Goal: Task Accomplishment & Management: Manage account settings

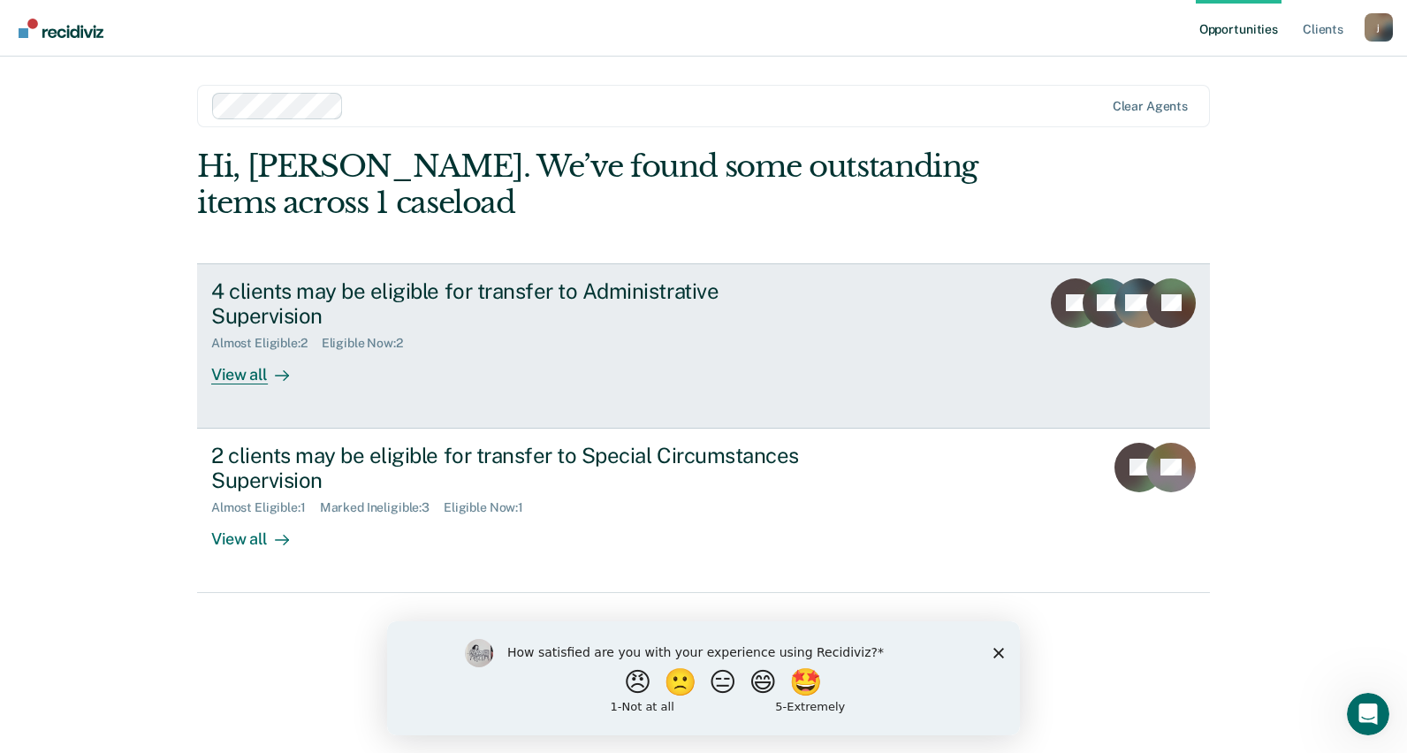
click at [253, 351] on div "View all" at bounding box center [260, 368] width 99 height 34
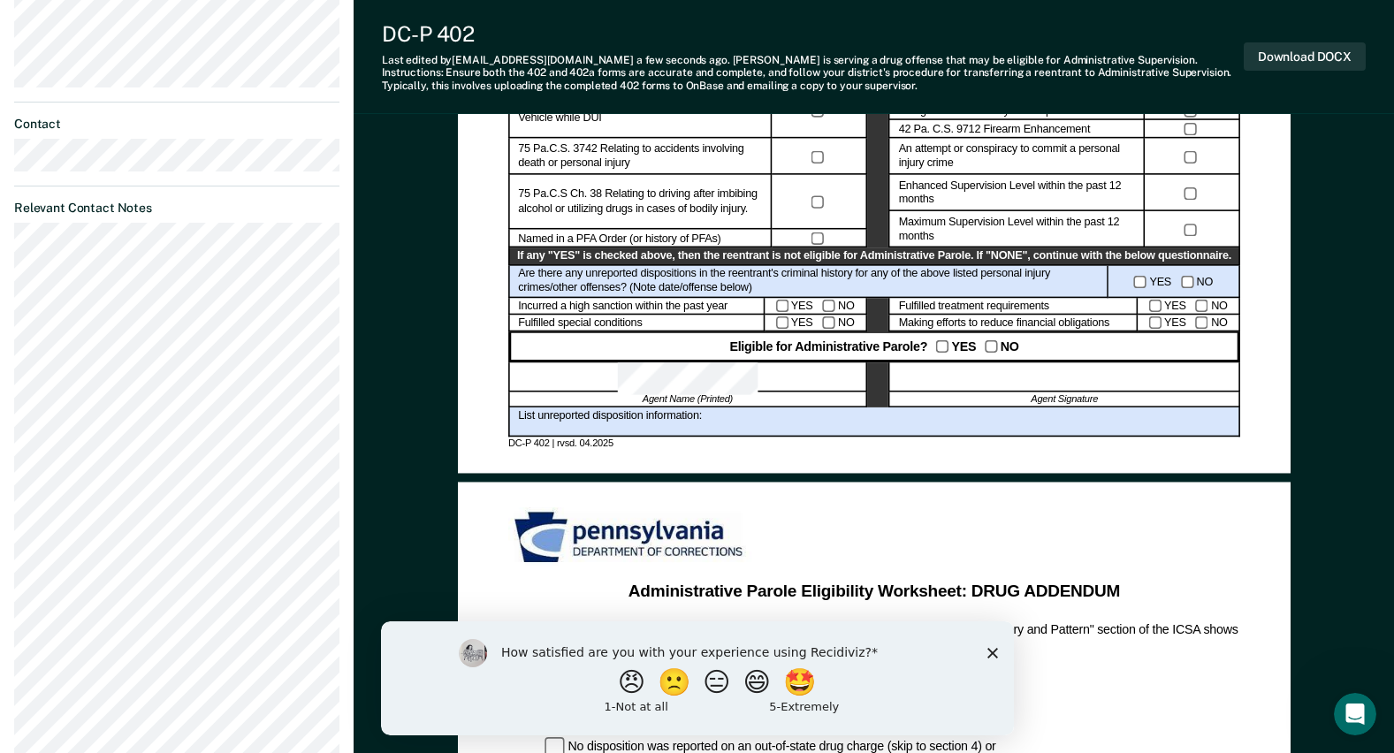
scroll to position [795, 0]
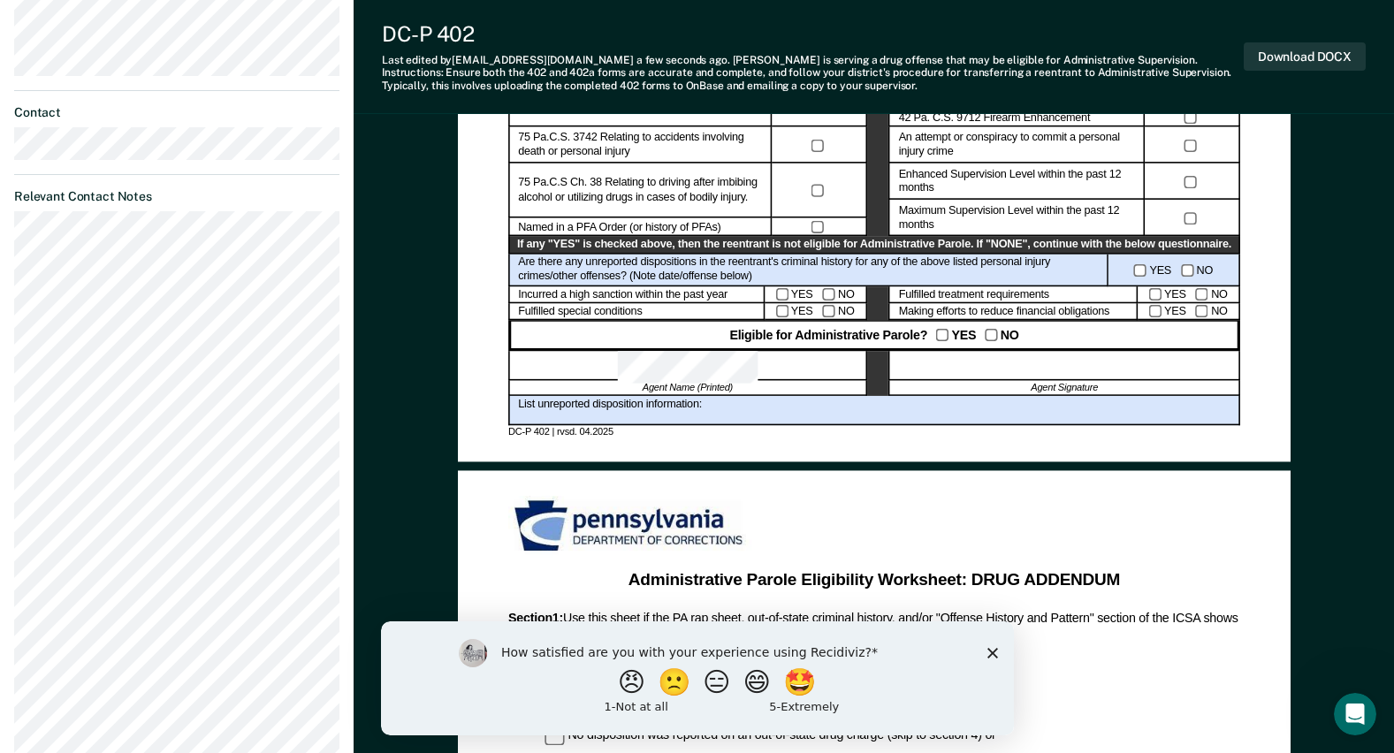
click at [991, 374] on div at bounding box center [1063, 366] width 351 height 30
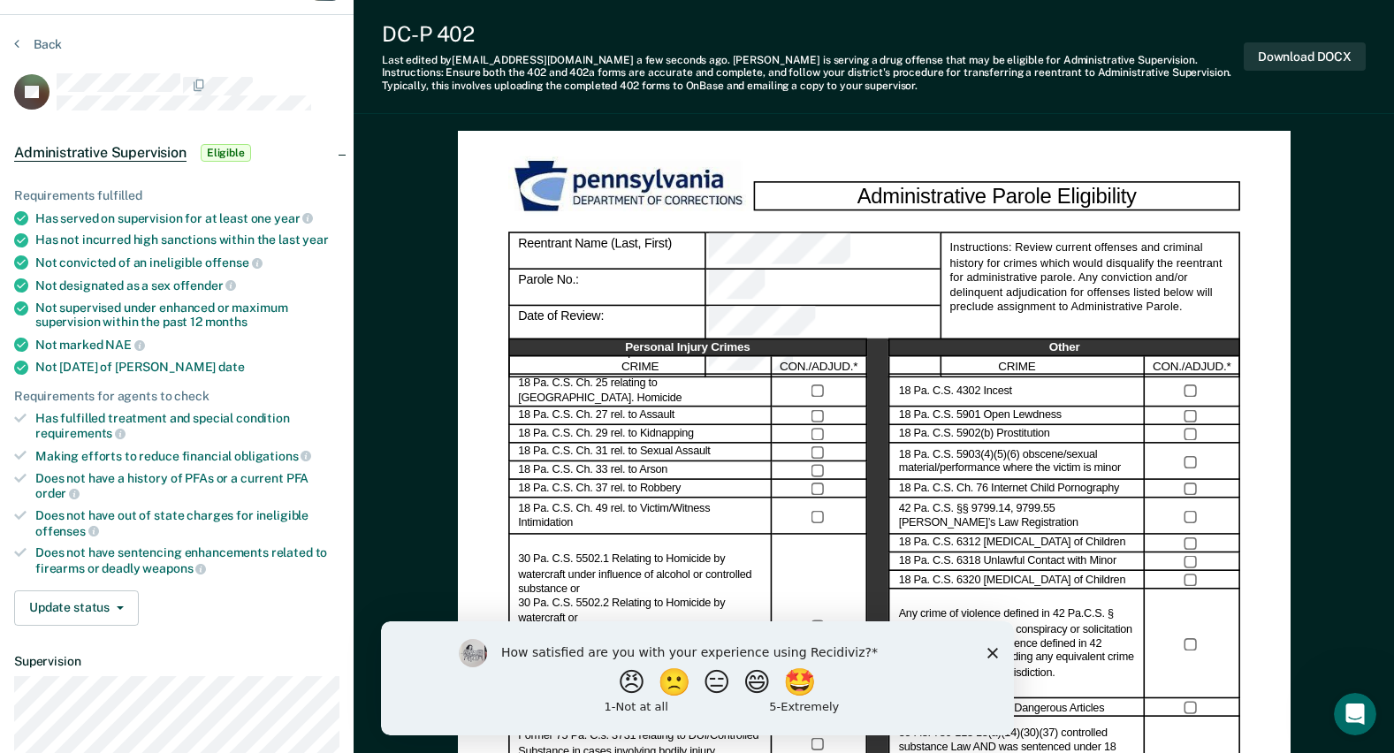
scroll to position [0, 0]
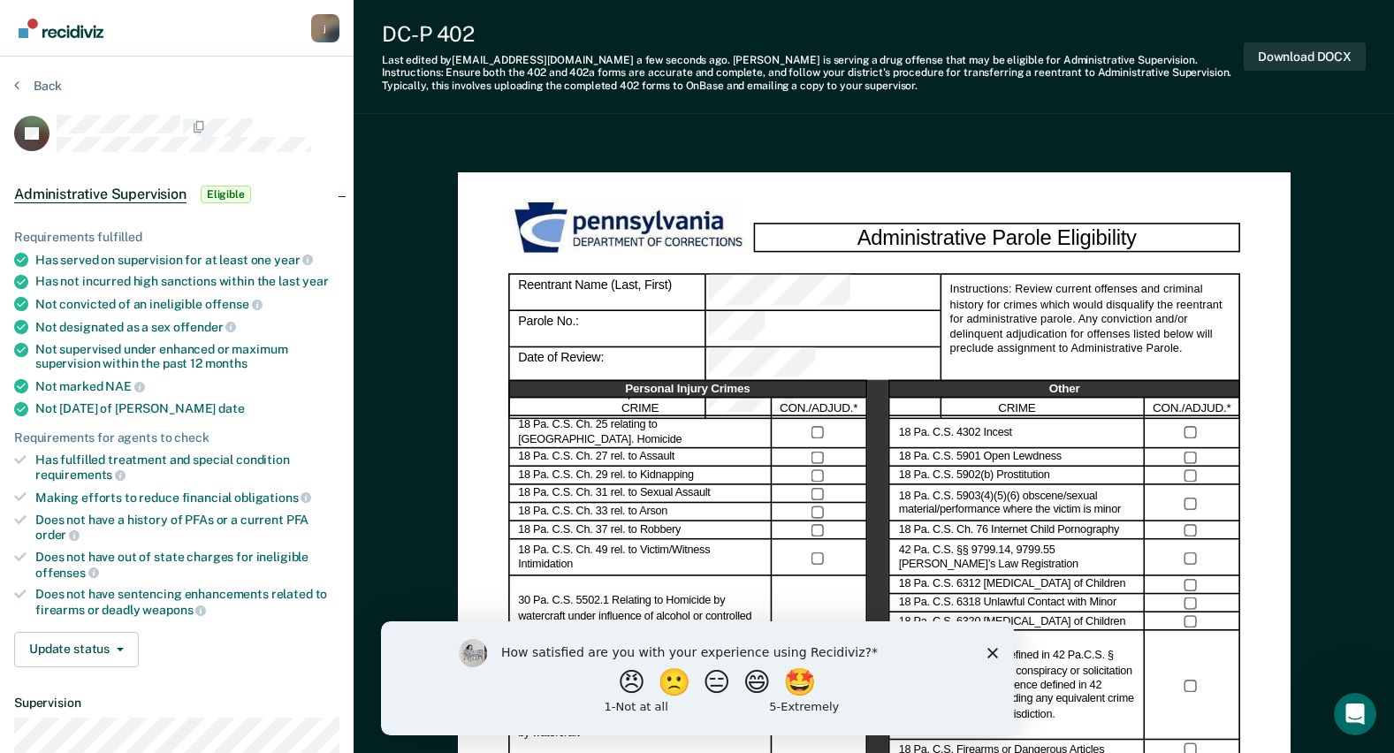
click at [990, 652] on polygon "Close survey" at bounding box center [991, 652] width 11 height 11
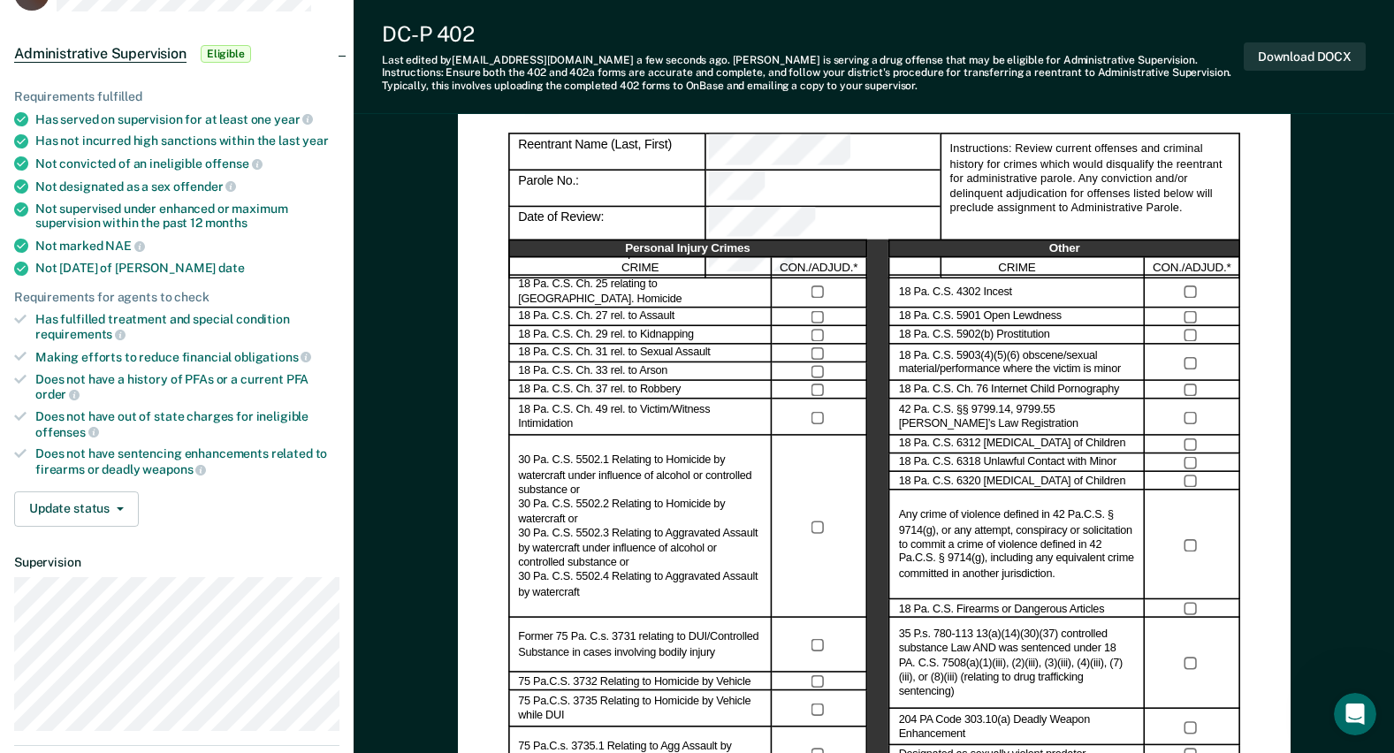
scroll to position [177, 0]
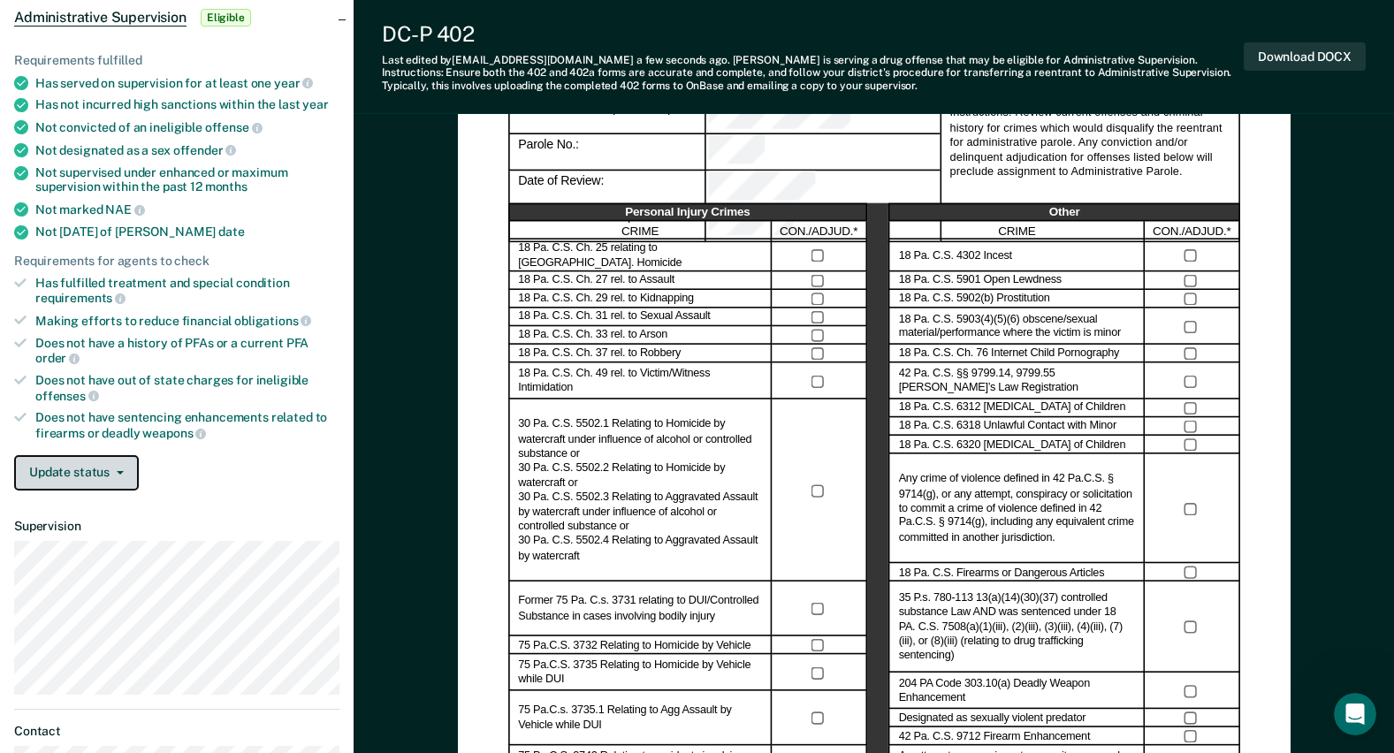
click at [112, 468] on button "Update status" at bounding box center [76, 472] width 125 height 35
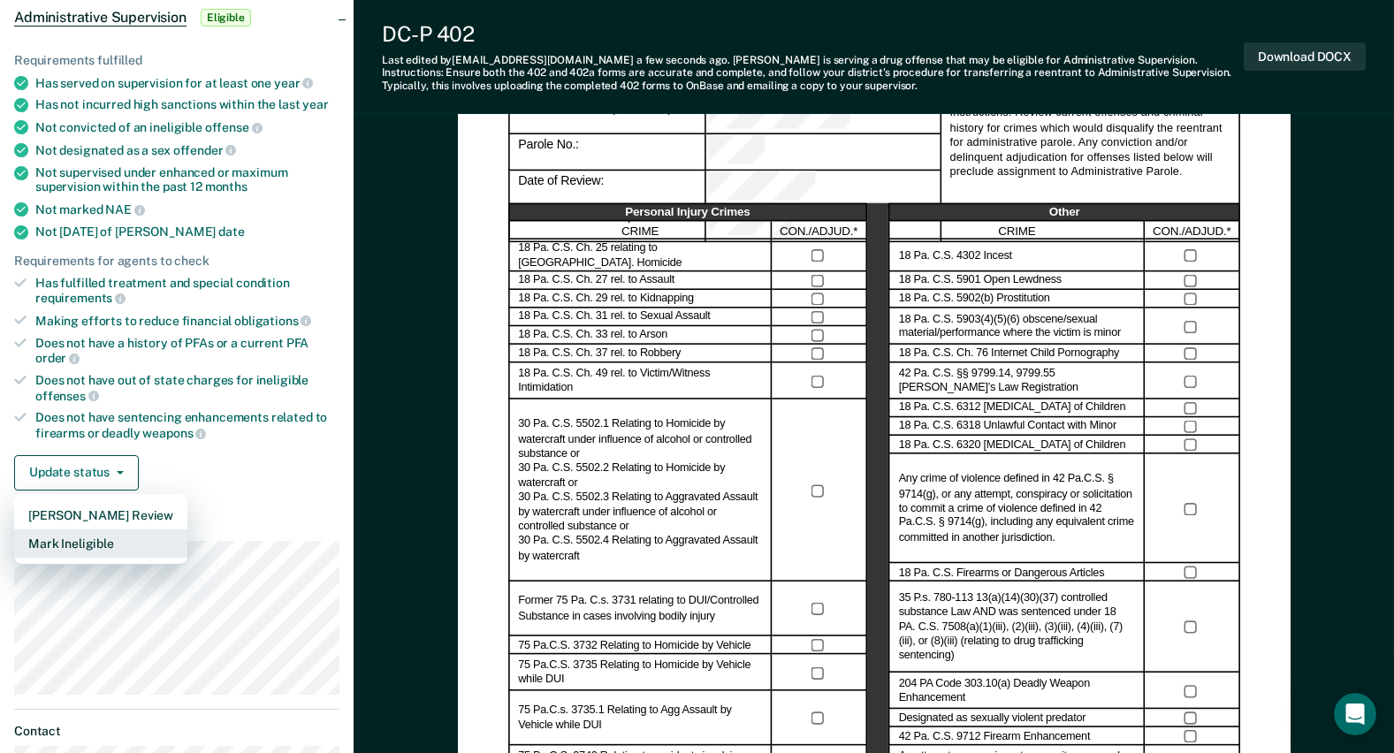
click at [91, 545] on button "Mark Ineligible" at bounding box center [100, 543] width 173 height 28
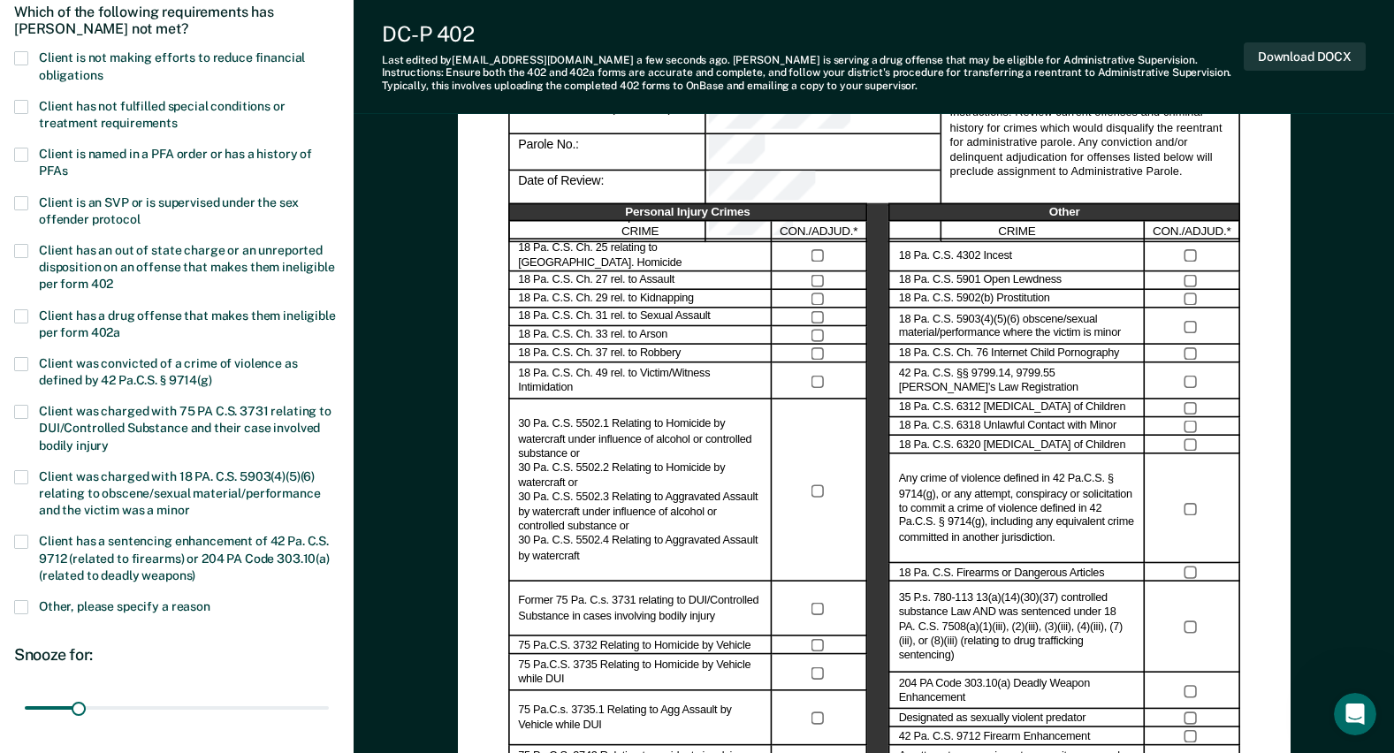
click at [20, 57] on span at bounding box center [21, 58] width 14 height 14
click at [103, 69] on input "Client is not making efforts to reduce financial obligations" at bounding box center [103, 69] width 0 height 0
click at [21, 105] on span at bounding box center [21, 107] width 14 height 14
click at [178, 117] on input "Client has not fulfilled special conditions or treatment requirements" at bounding box center [178, 117] width 0 height 0
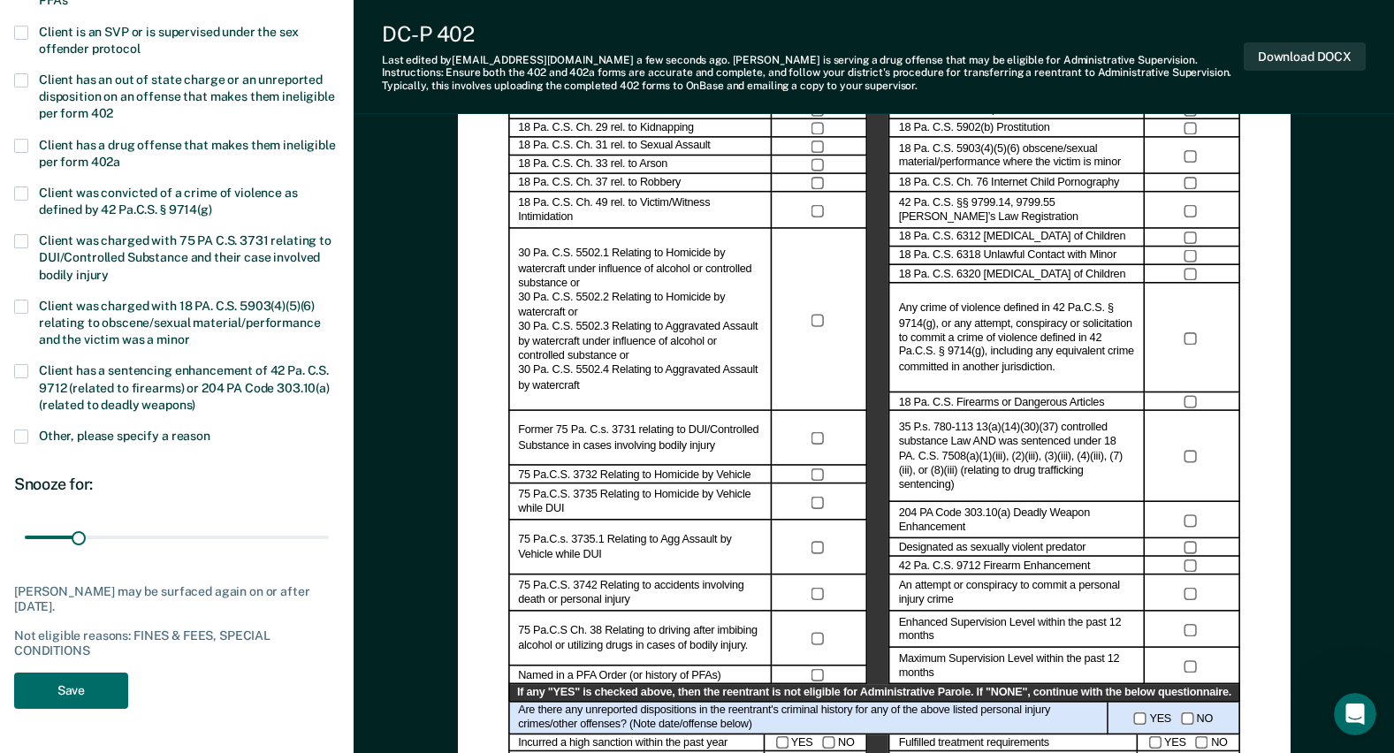
scroll to position [354, 0]
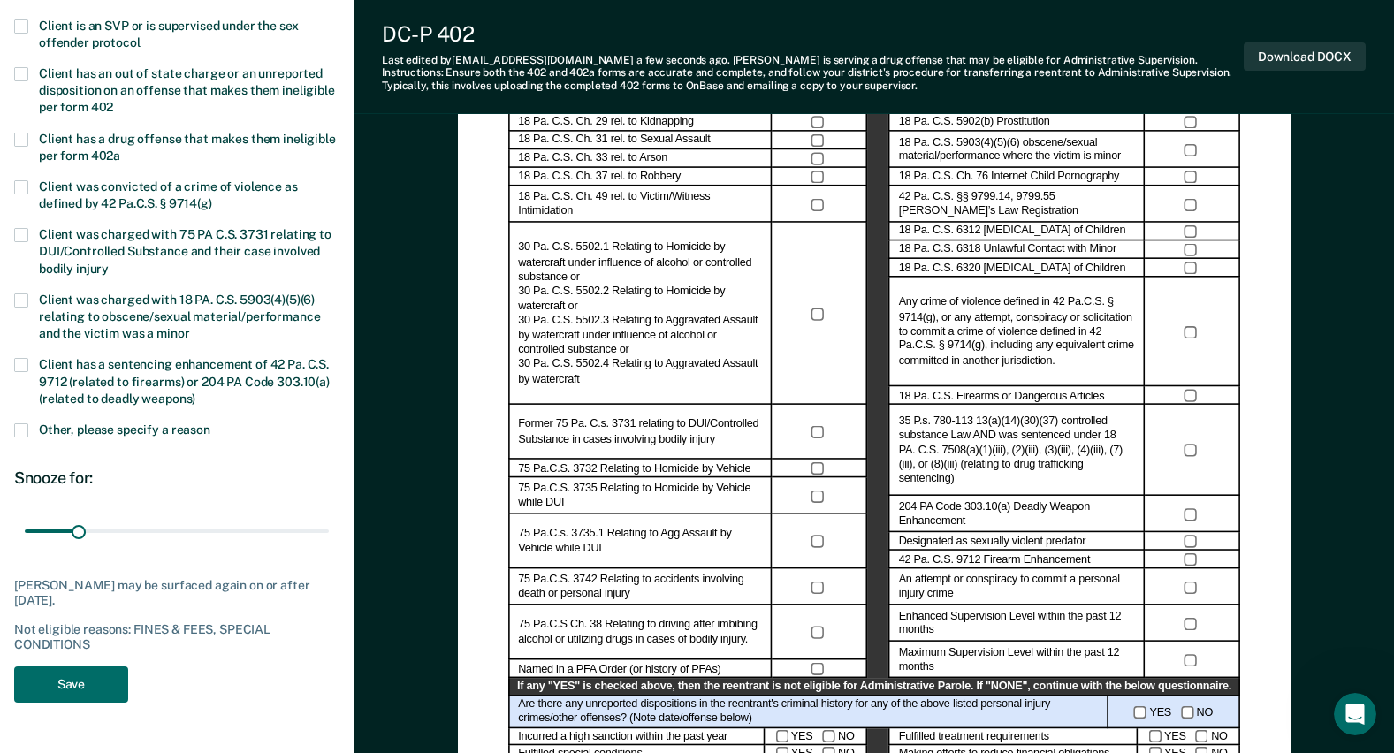
click at [25, 424] on span at bounding box center [21, 430] width 14 height 14
click at [210, 423] on input "Other, please specify a reason" at bounding box center [210, 423] width 0 height 0
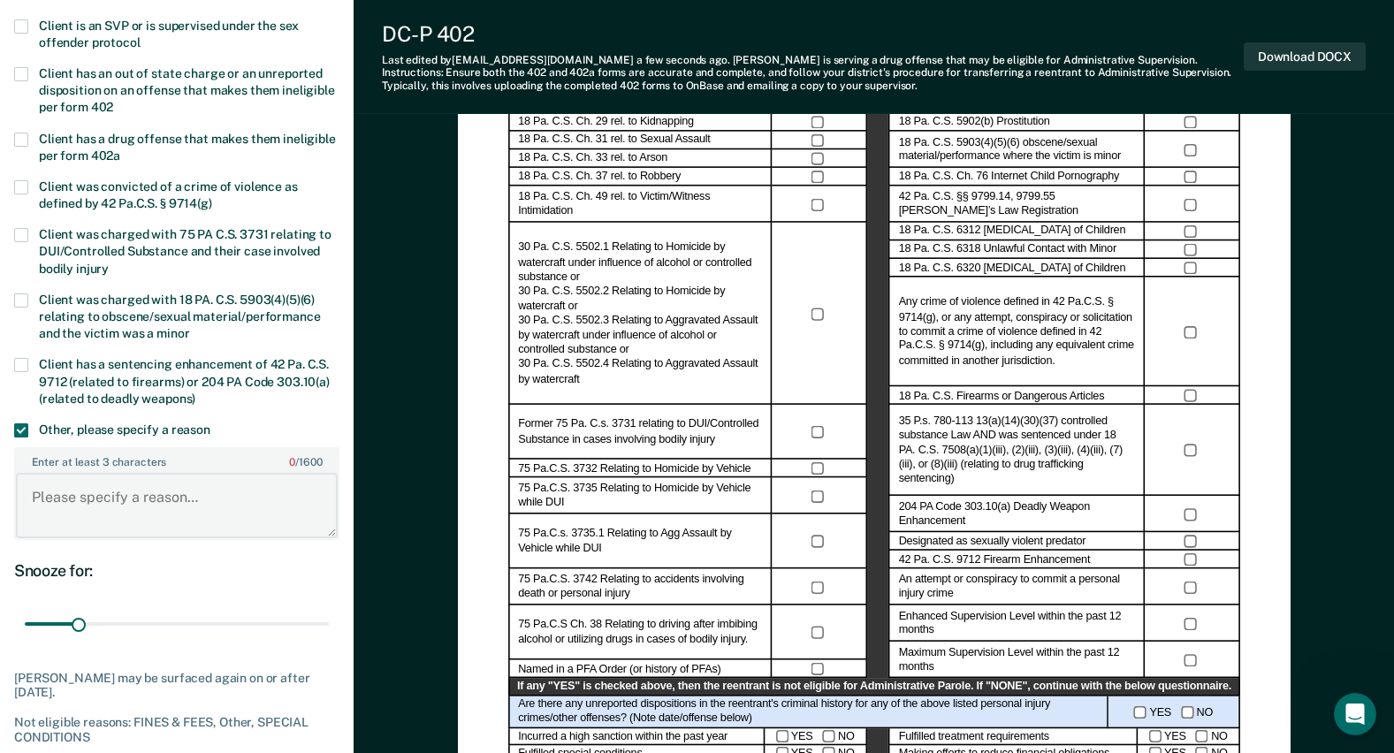
click at [39, 484] on textarea "Enter at least 3 characters 0 / 1600" at bounding box center [177, 505] width 322 height 65
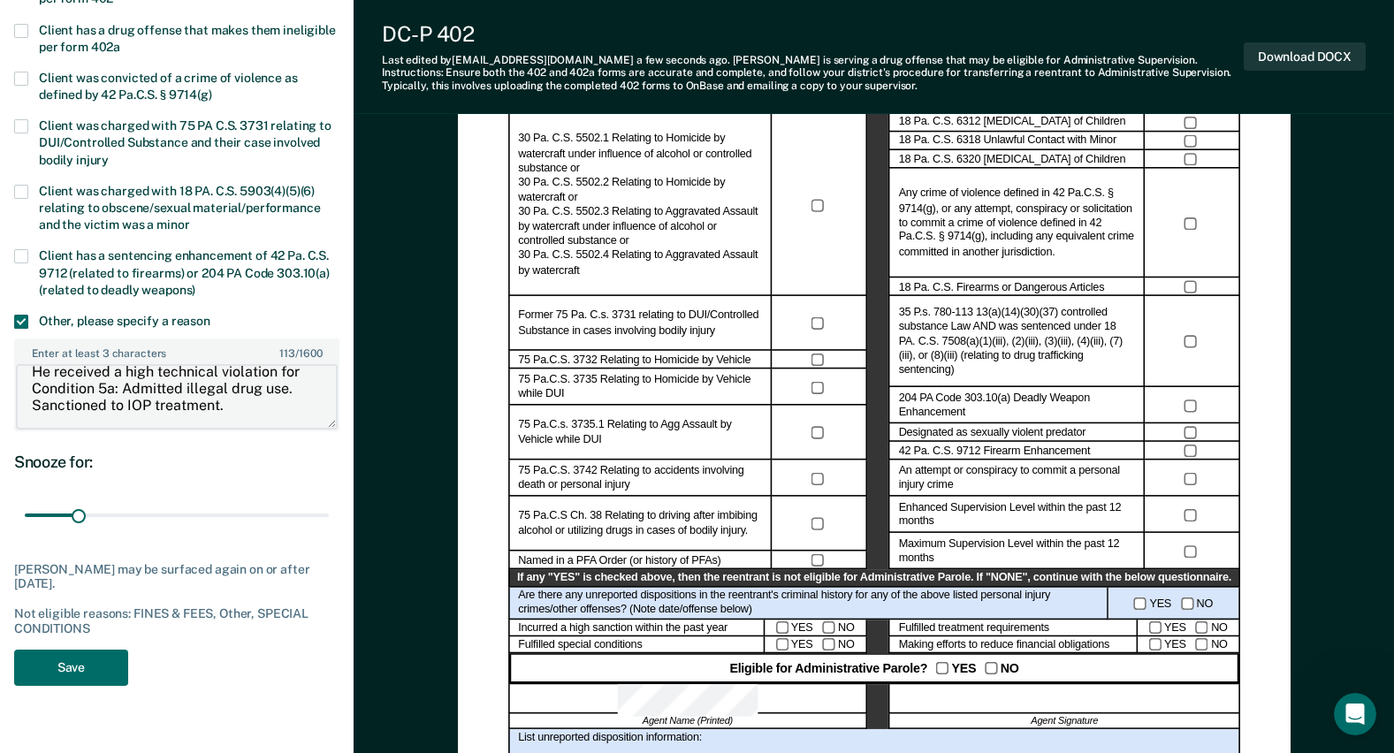
scroll to position [530, 0]
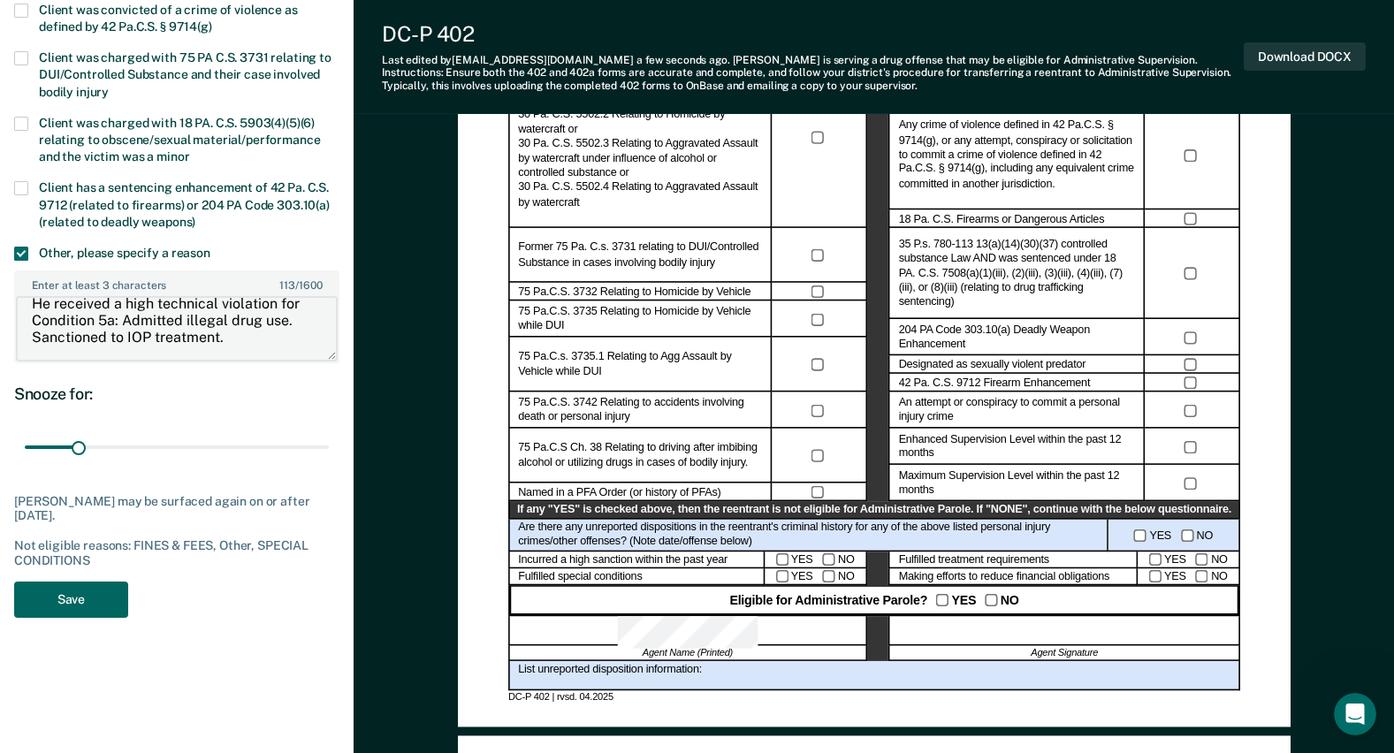
type textarea "He received a high technical violation for Condition 5a: Admitted illegal drug …"
click at [114, 596] on button "Save" at bounding box center [71, 600] width 114 height 36
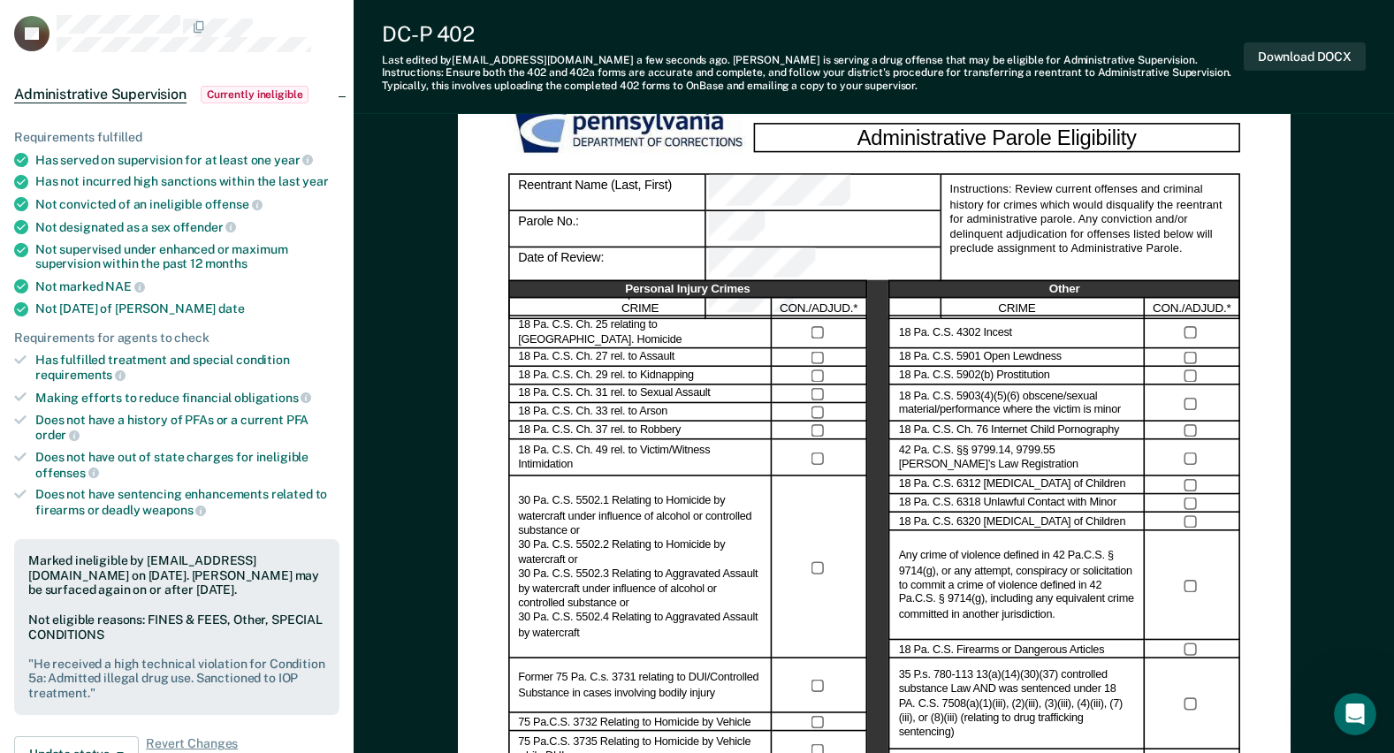
scroll to position [88, 0]
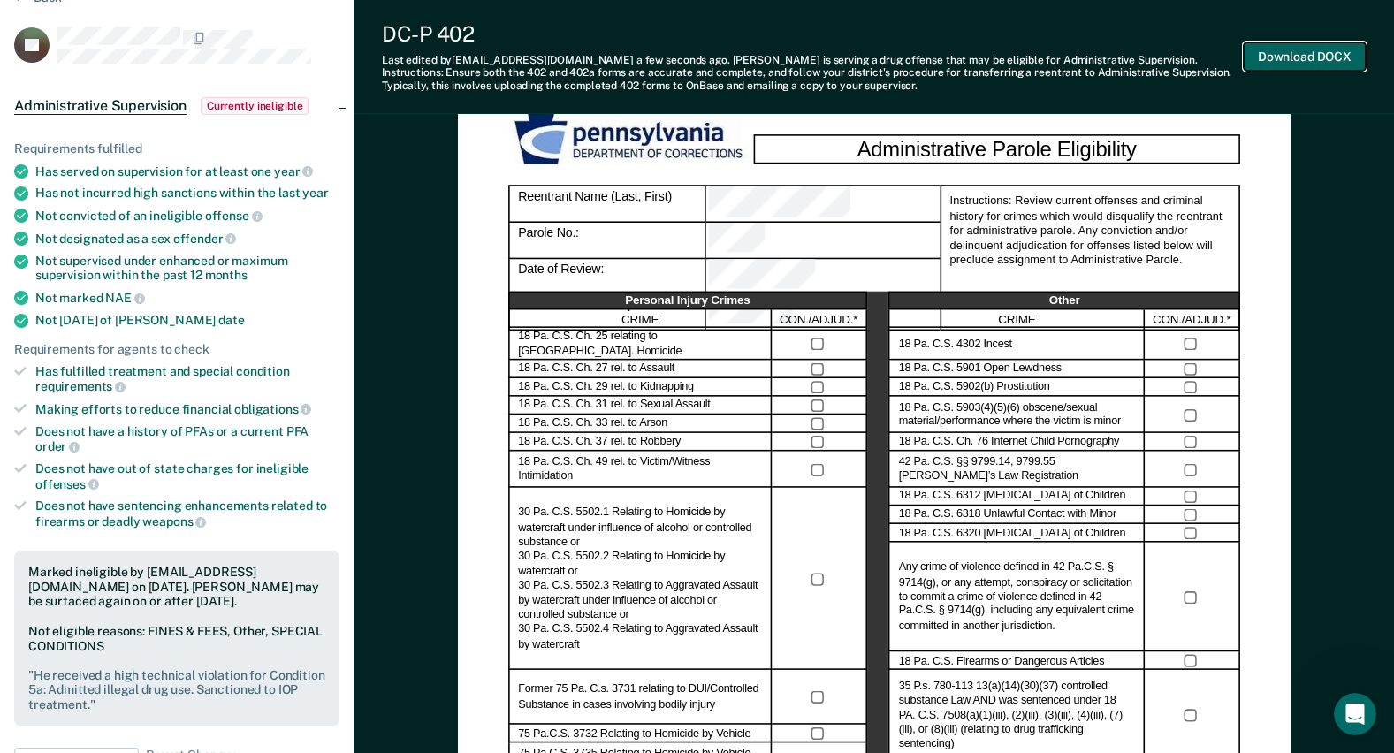
click at [1274, 56] on button "Download DOCX" at bounding box center [1305, 56] width 122 height 29
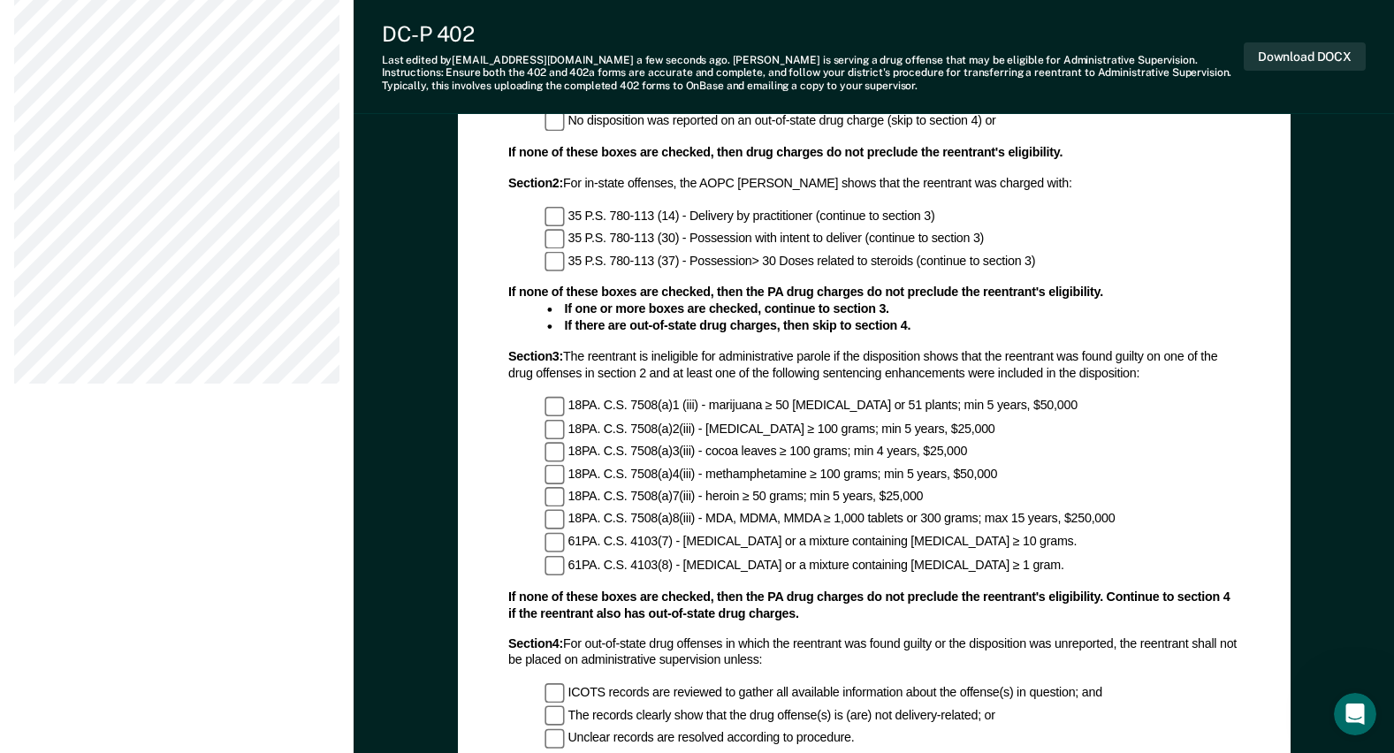
scroll to position [1231, 0]
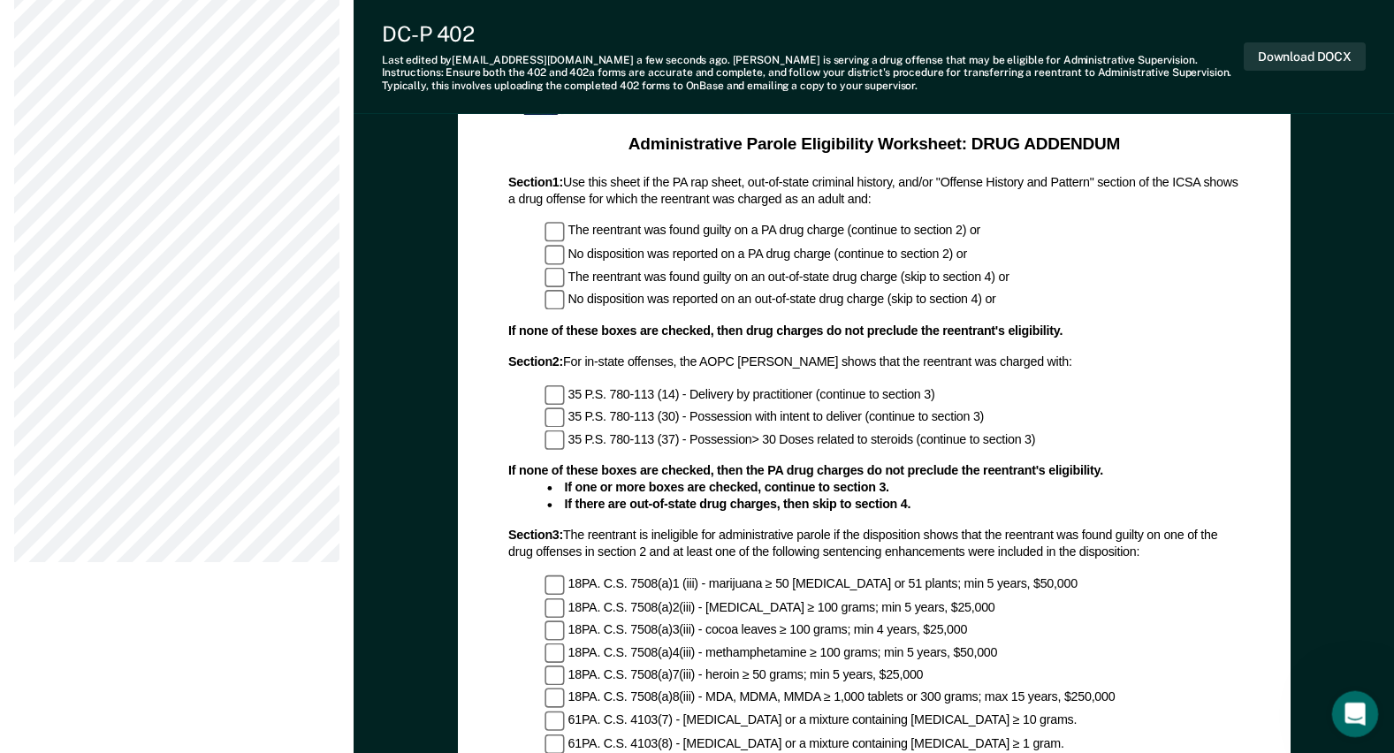
click at [1340, 698] on div "Open Intercom Messenger" at bounding box center [1352, 711] width 58 height 58
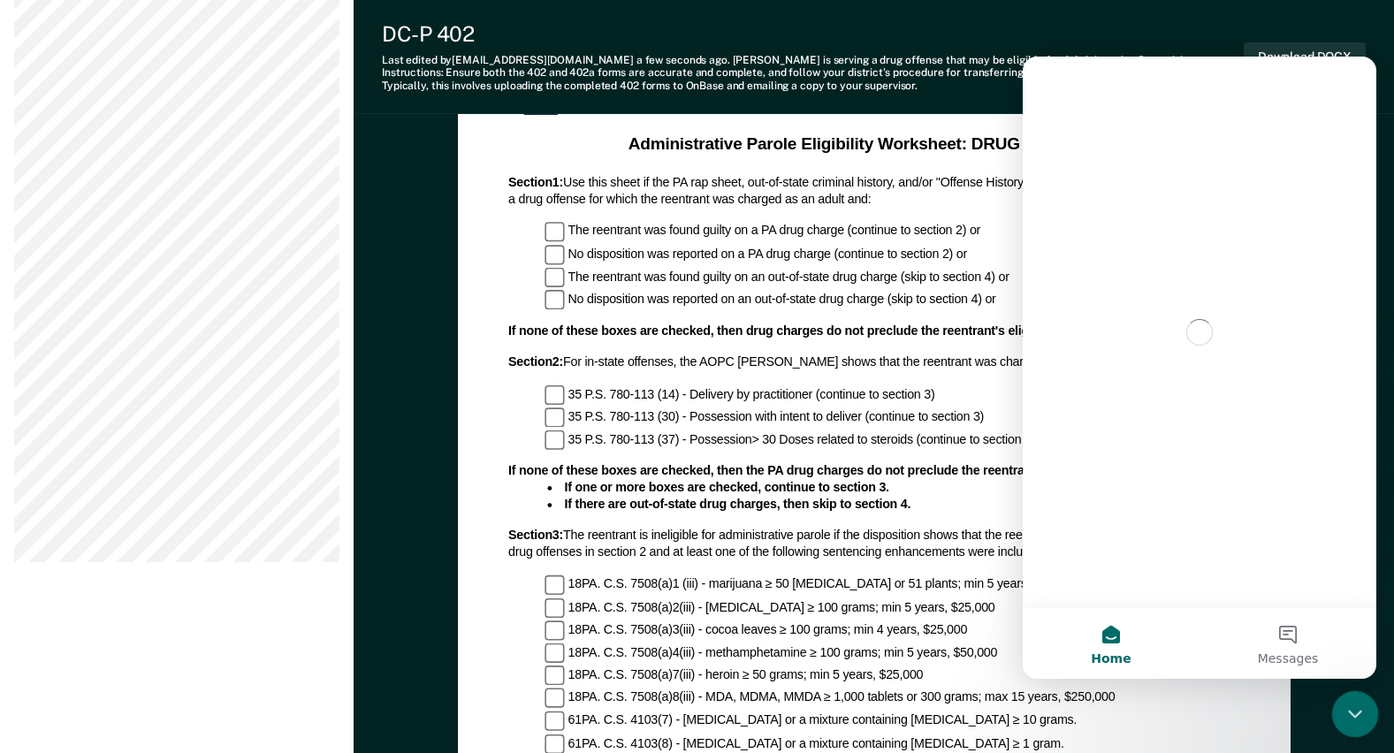
scroll to position [0, 0]
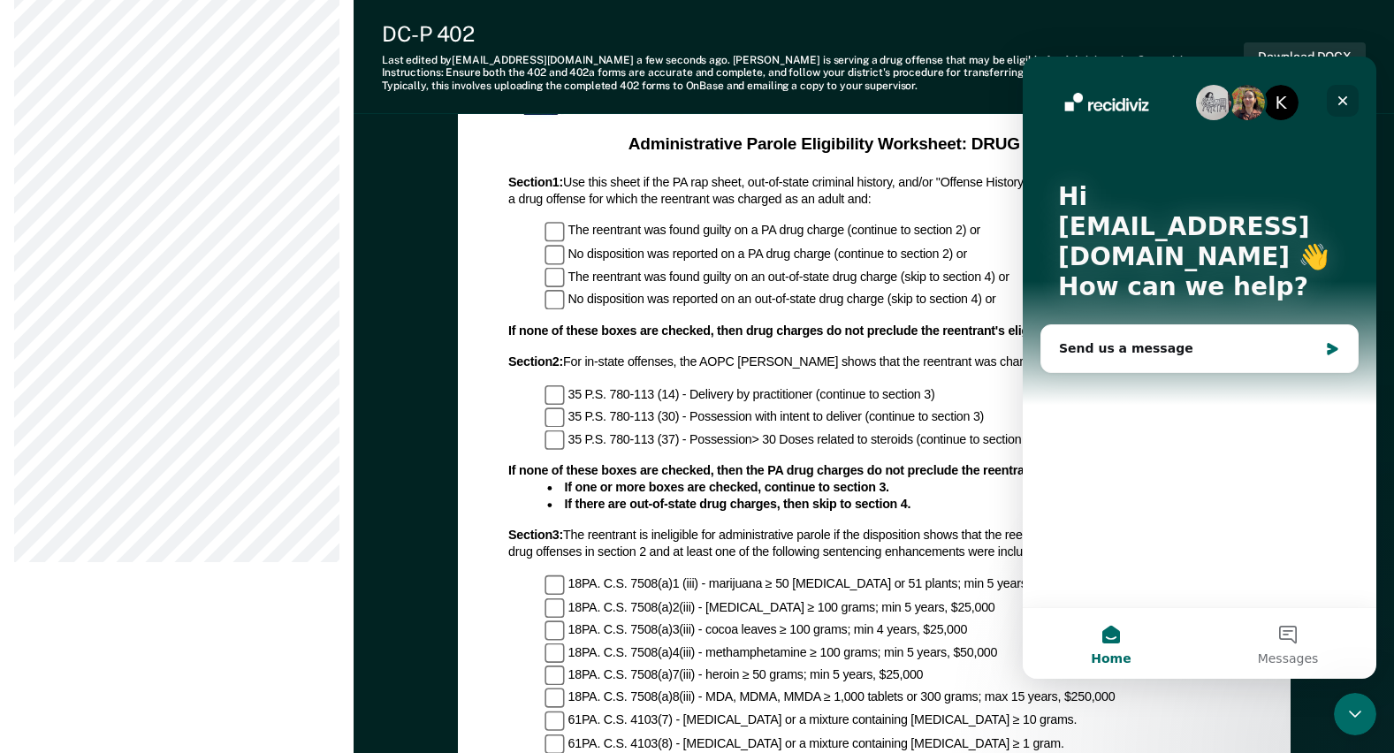
click at [1340, 96] on icon "Close" at bounding box center [1342, 101] width 14 height 14
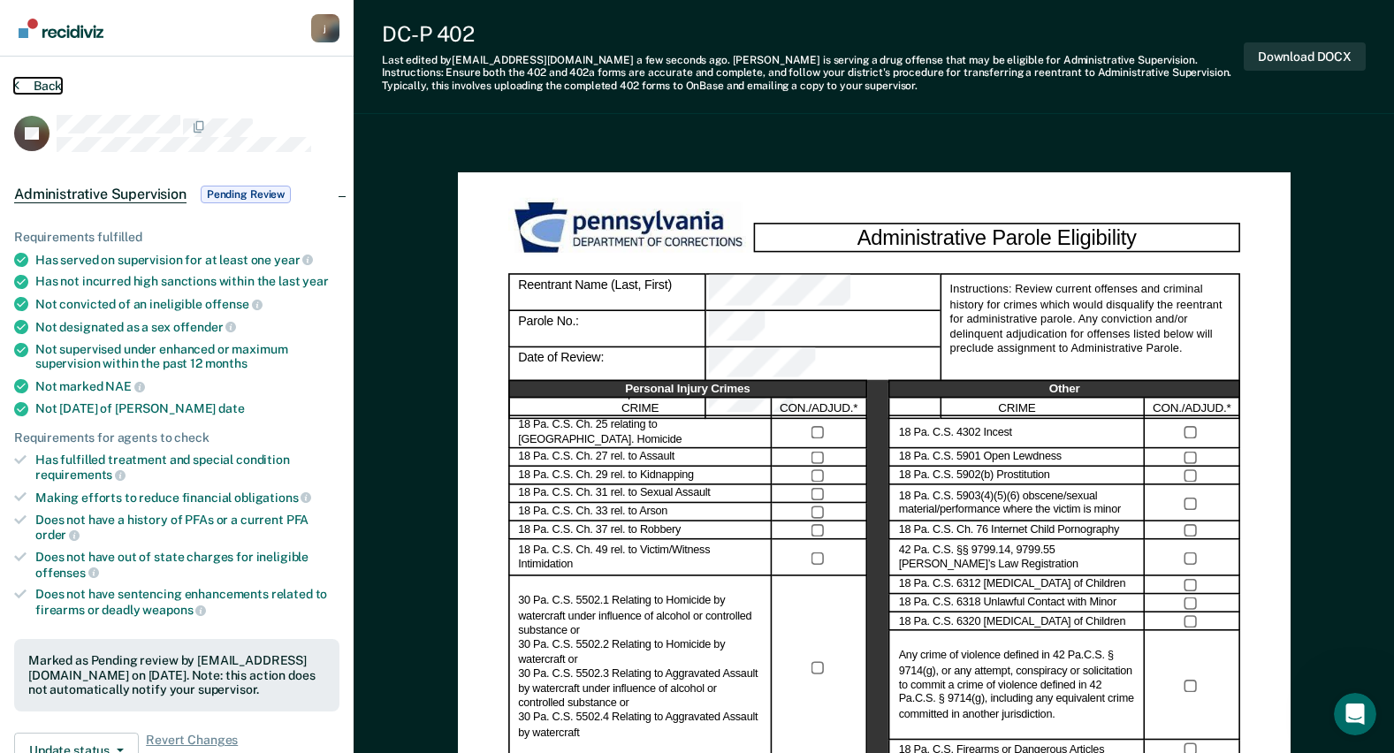
click at [36, 81] on button "Back" at bounding box center [38, 86] width 48 height 16
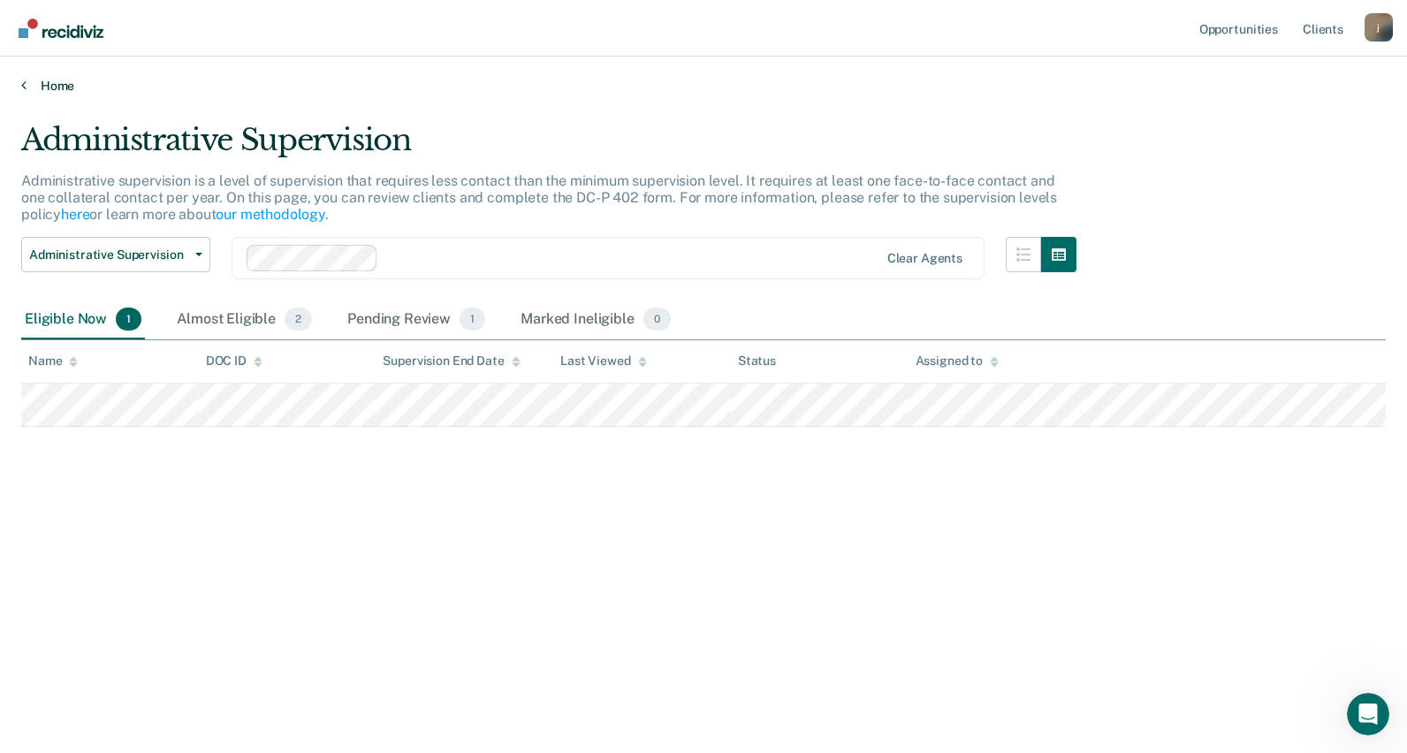
click at [26, 86] on icon at bounding box center [23, 85] width 5 height 14
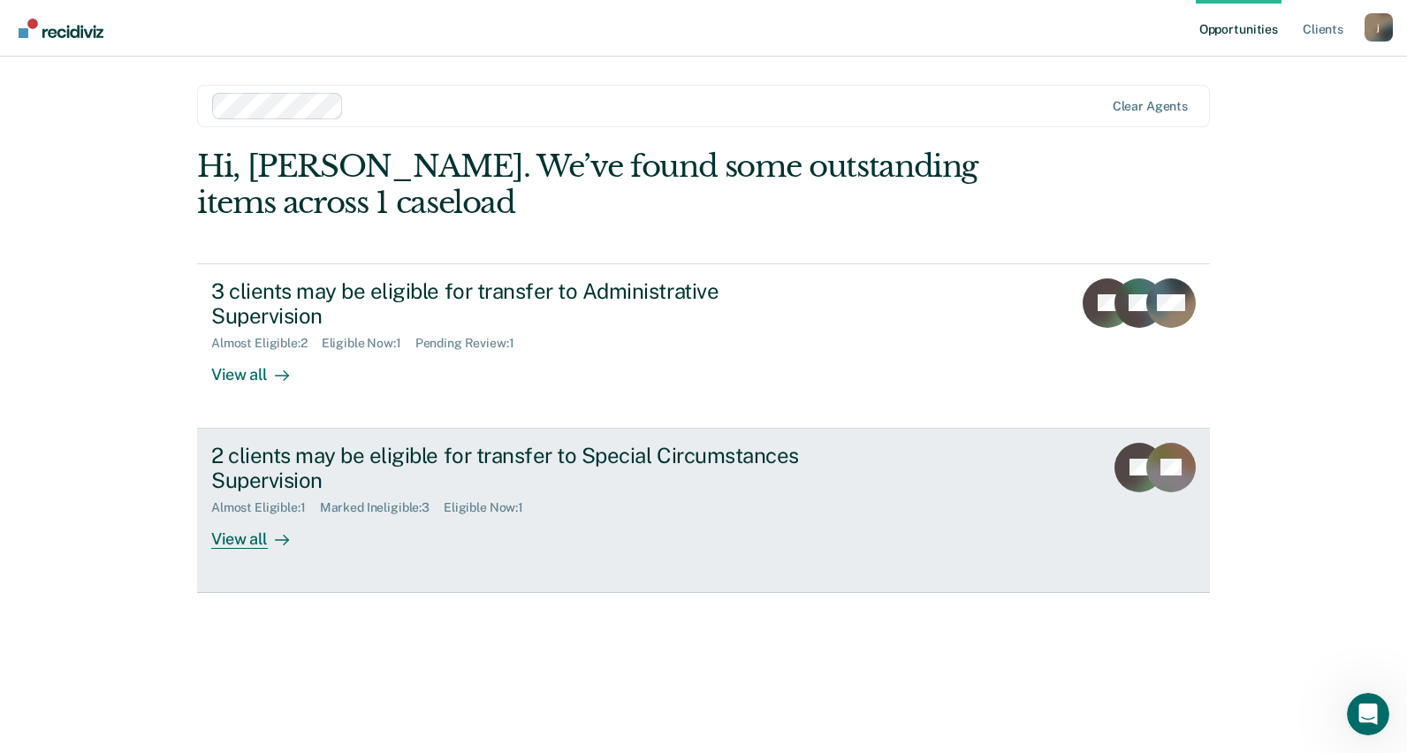
click at [265, 515] on div "View all" at bounding box center [260, 532] width 99 height 34
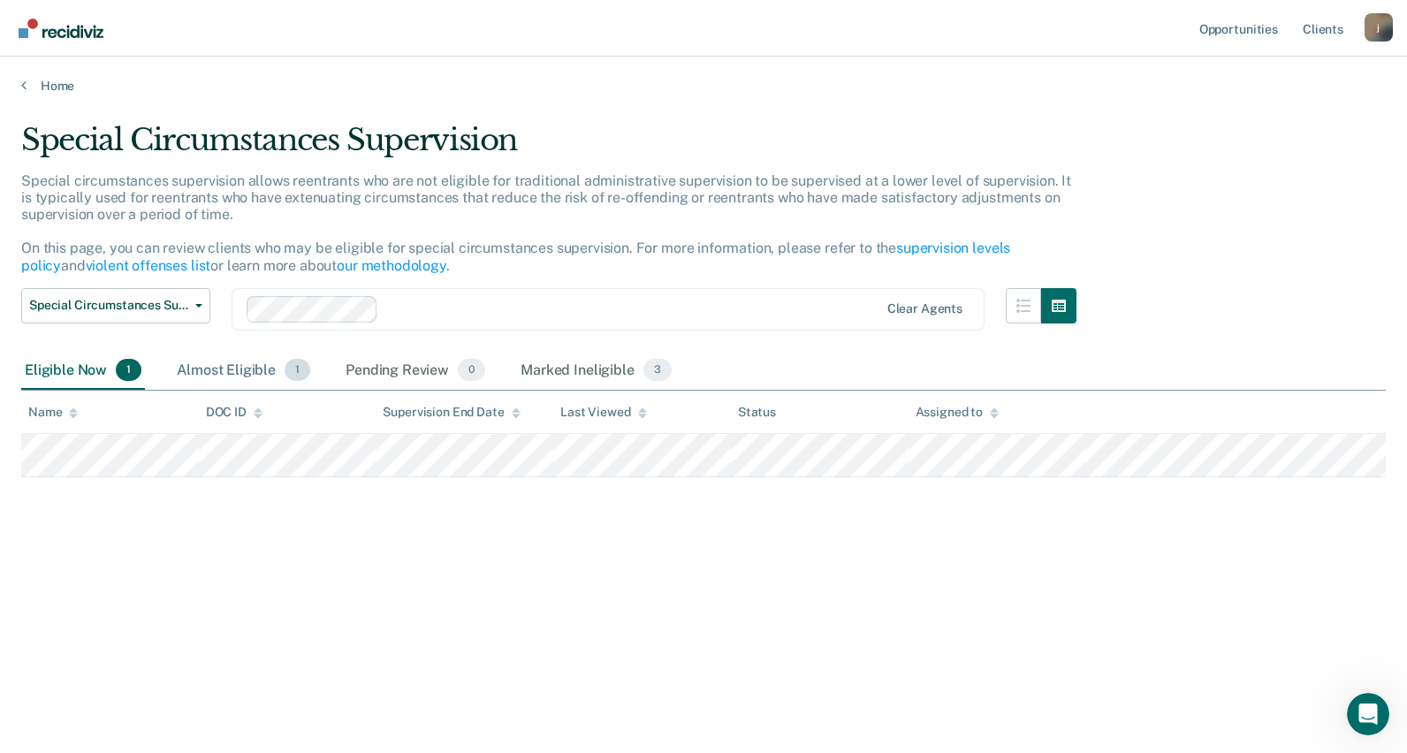
click at [299, 370] on span "1" at bounding box center [298, 370] width 26 height 23
click at [658, 371] on span "3" at bounding box center [657, 370] width 28 height 23
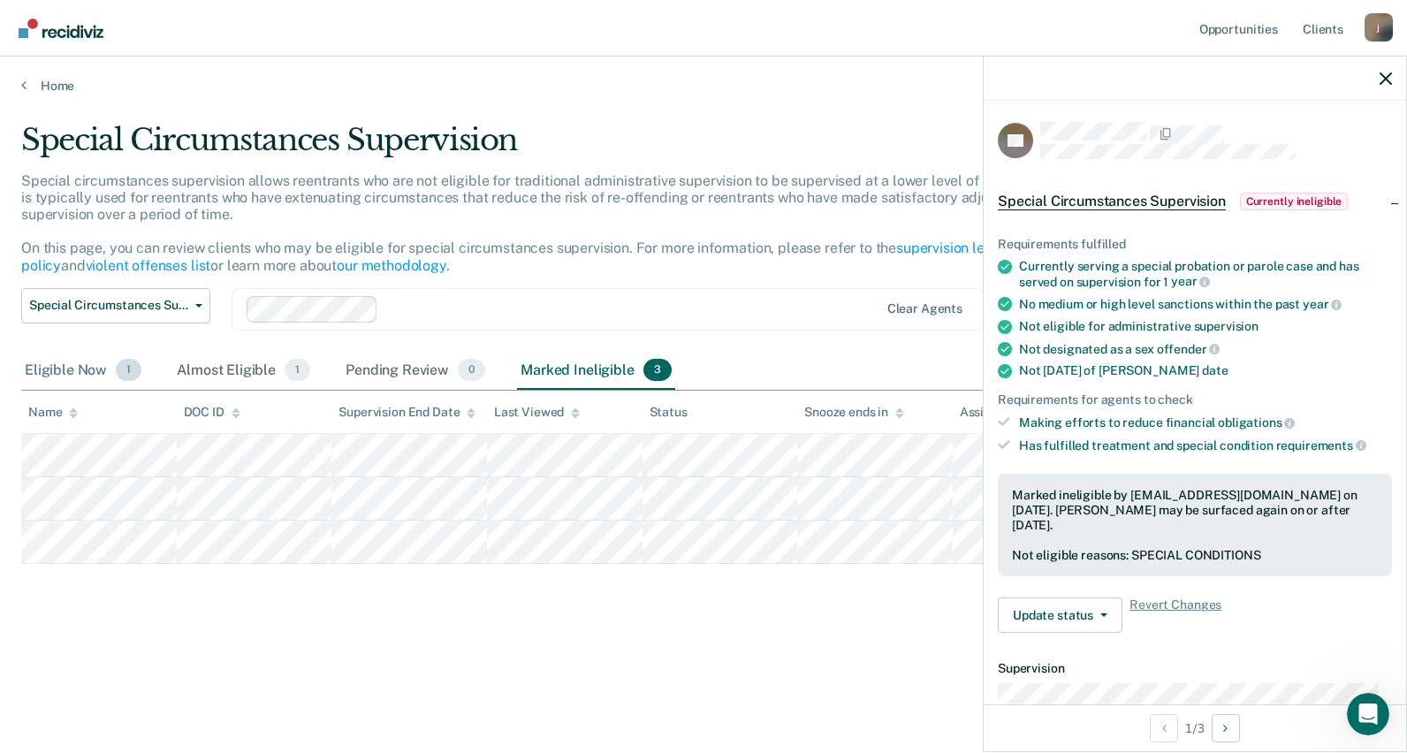
click at [122, 374] on span "1" at bounding box center [129, 370] width 26 height 23
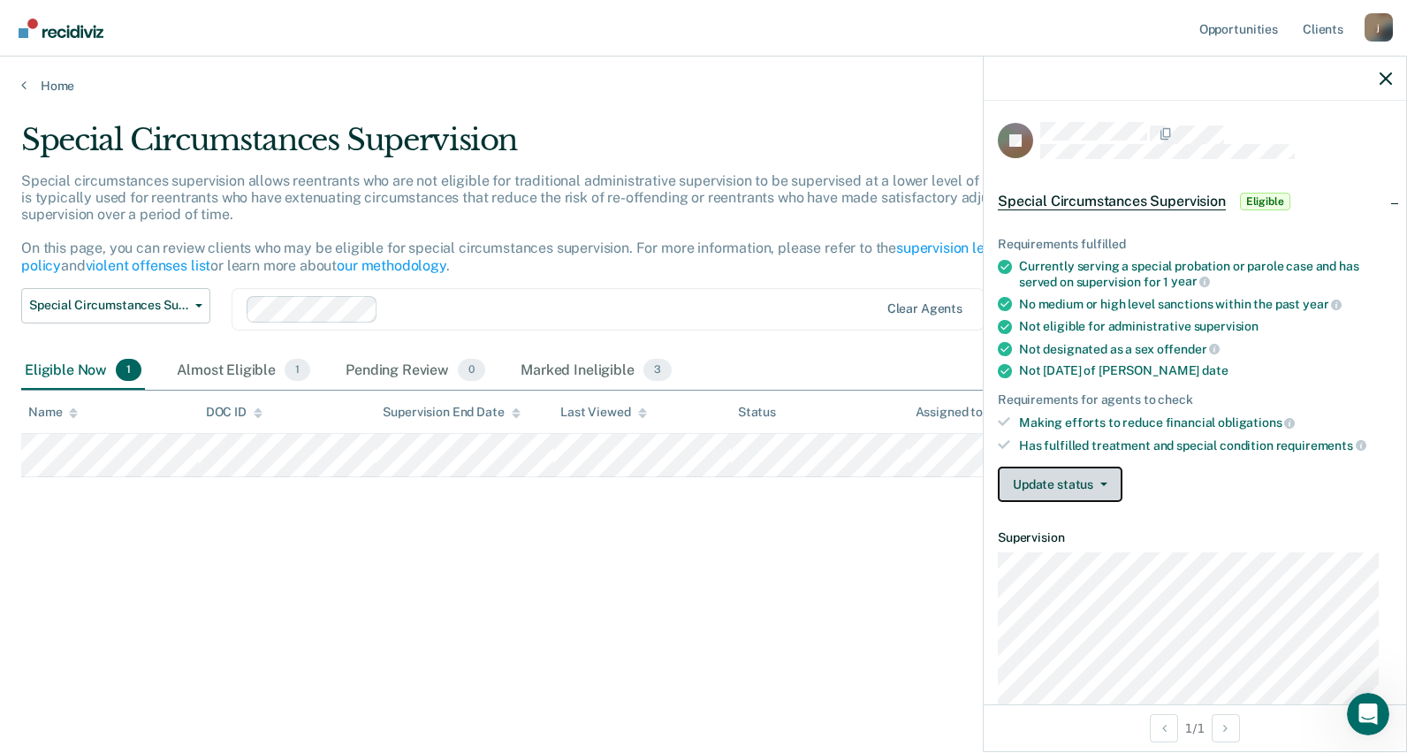
click at [1052, 473] on button "Update status" at bounding box center [1060, 484] width 125 height 35
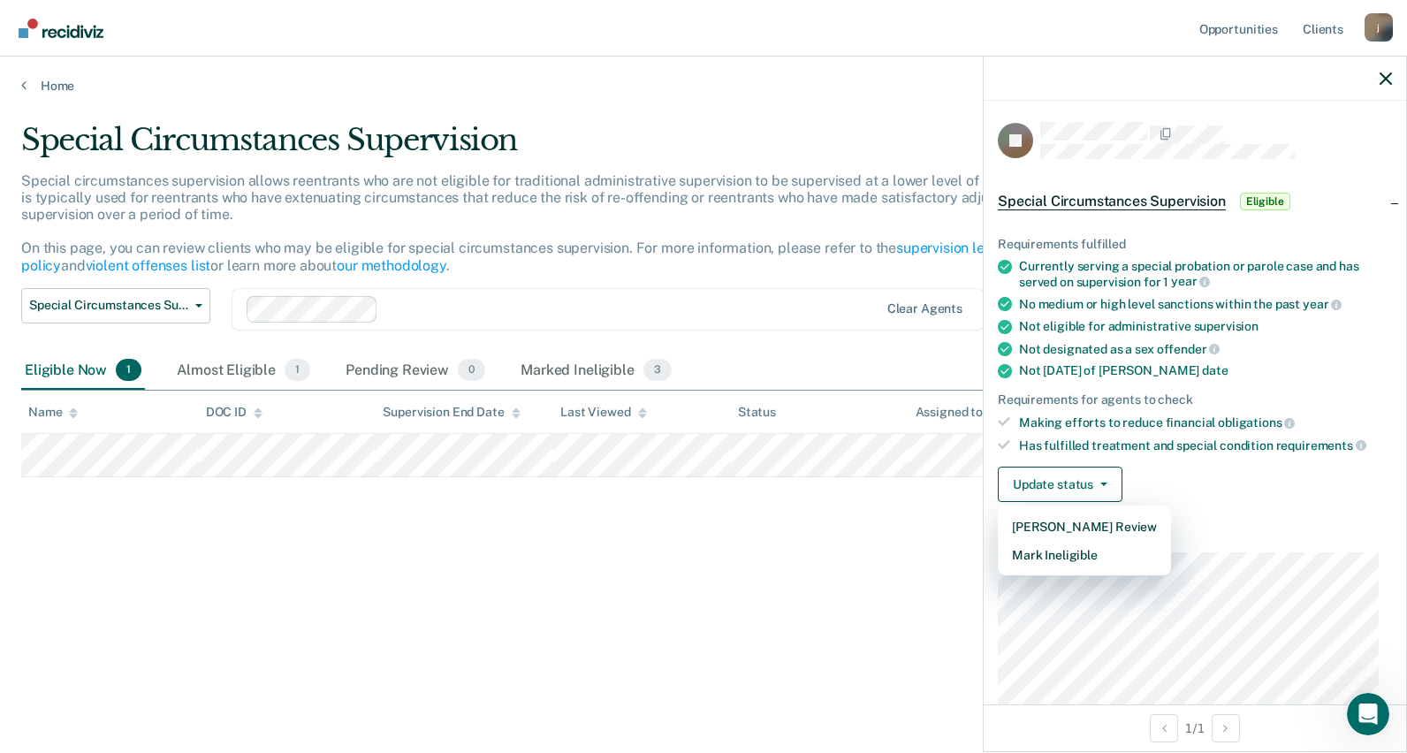
click at [843, 494] on div "Special Circumstances Supervision Special circumstances supervision allows reen…" at bounding box center [703, 371] width 1365 height 498
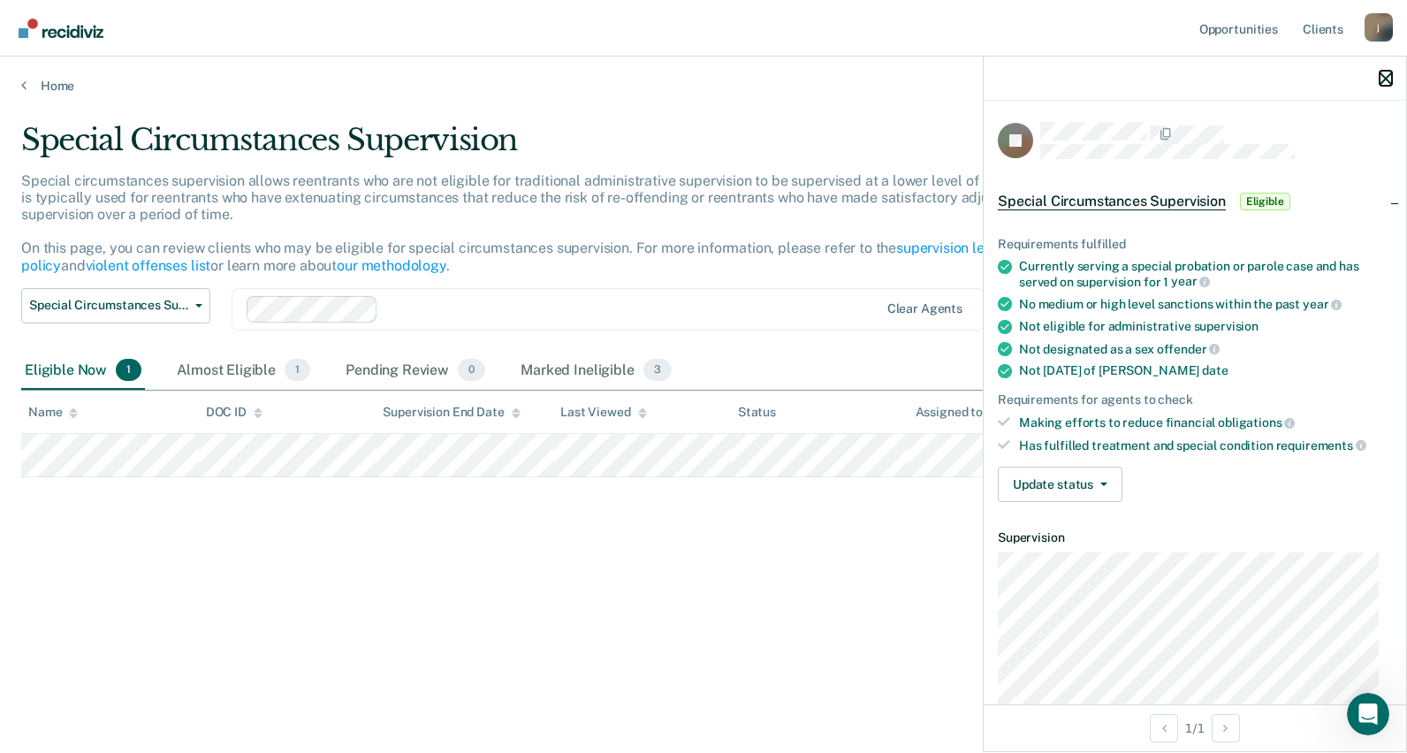
click at [1383, 77] on icon "button" at bounding box center [1386, 78] width 12 height 12
click at [1061, 489] on button "Update status" at bounding box center [1060, 484] width 125 height 35
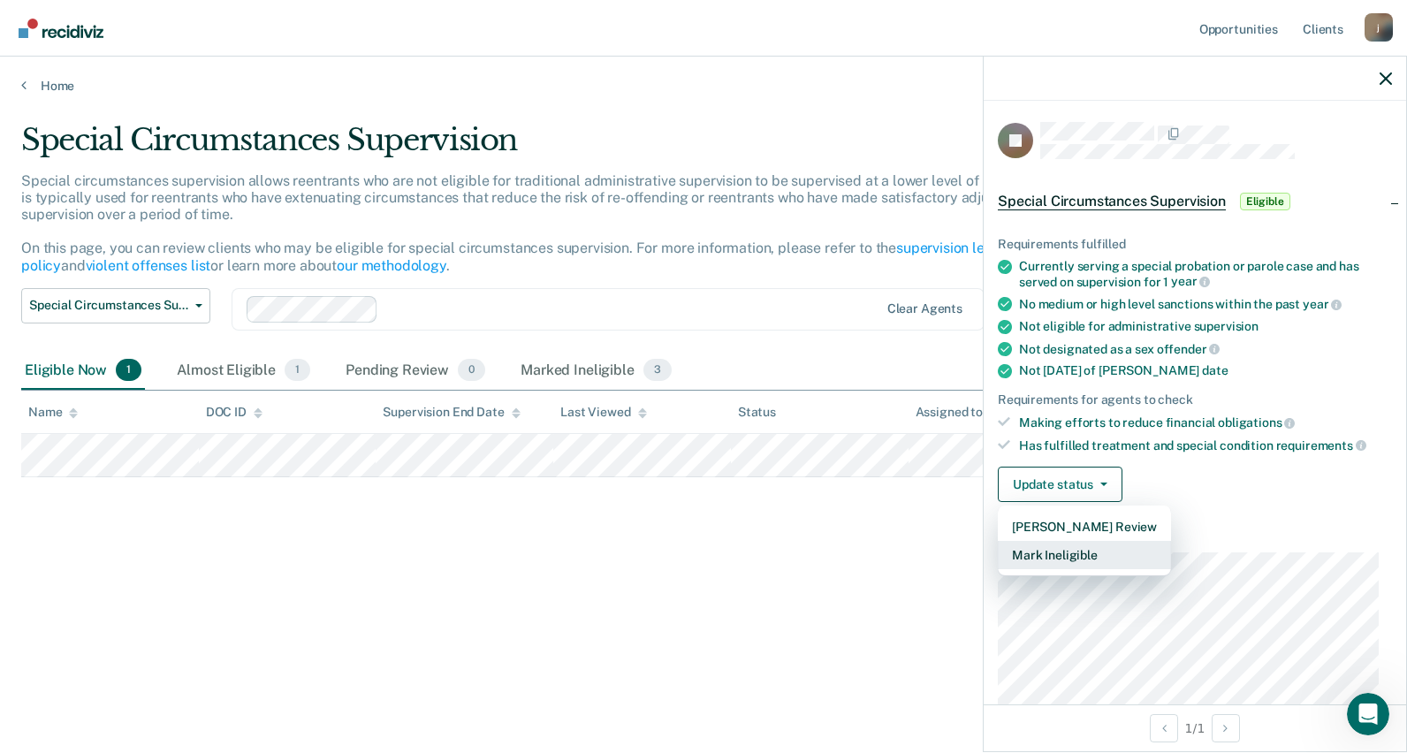
click at [1047, 552] on button "Mark Ineligible" at bounding box center [1084, 555] width 173 height 28
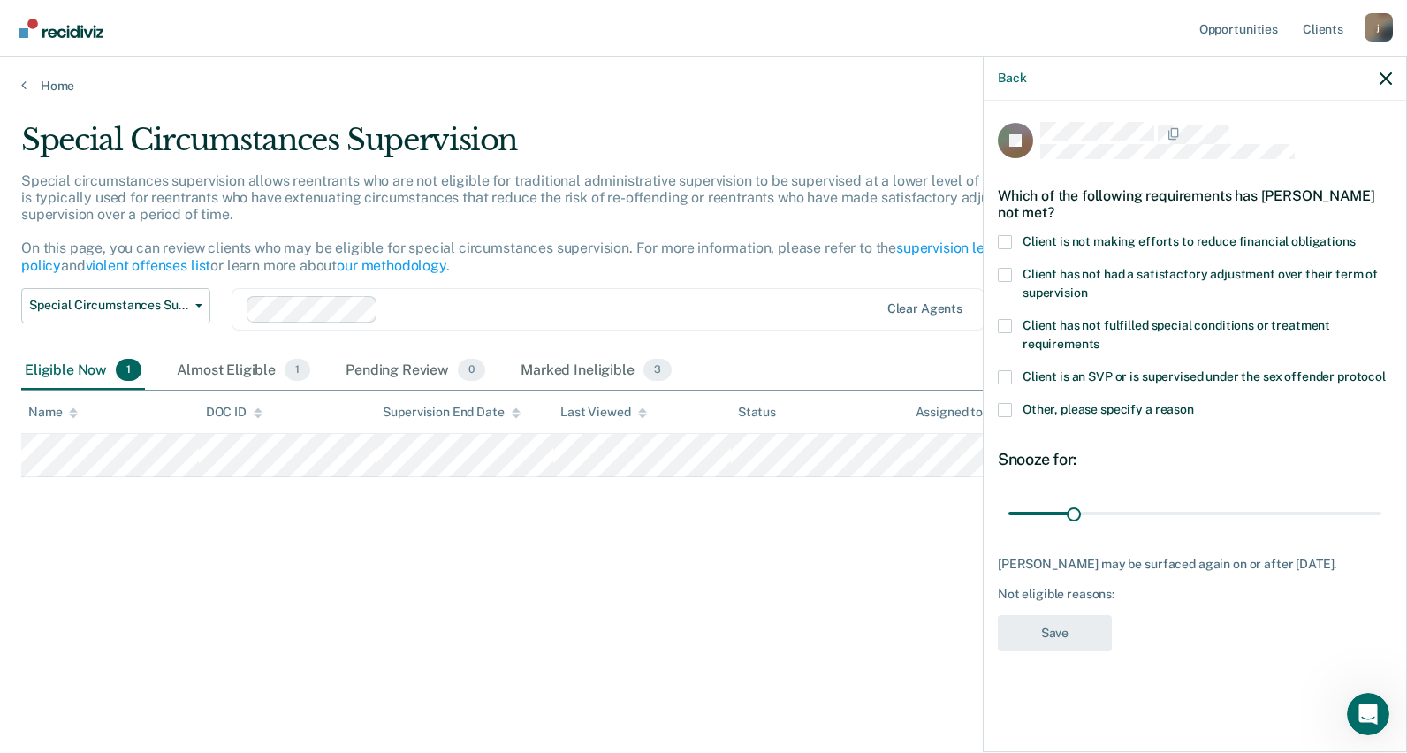
click at [1005, 240] on span at bounding box center [1005, 242] width 14 height 14
click at [1356, 235] on input "Client is not making efforts to reduce financial obligations" at bounding box center [1356, 235] width 0 height 0
click at [1081, 639] on button "Save" at bounding box center [1055, 633] width 114 height 36
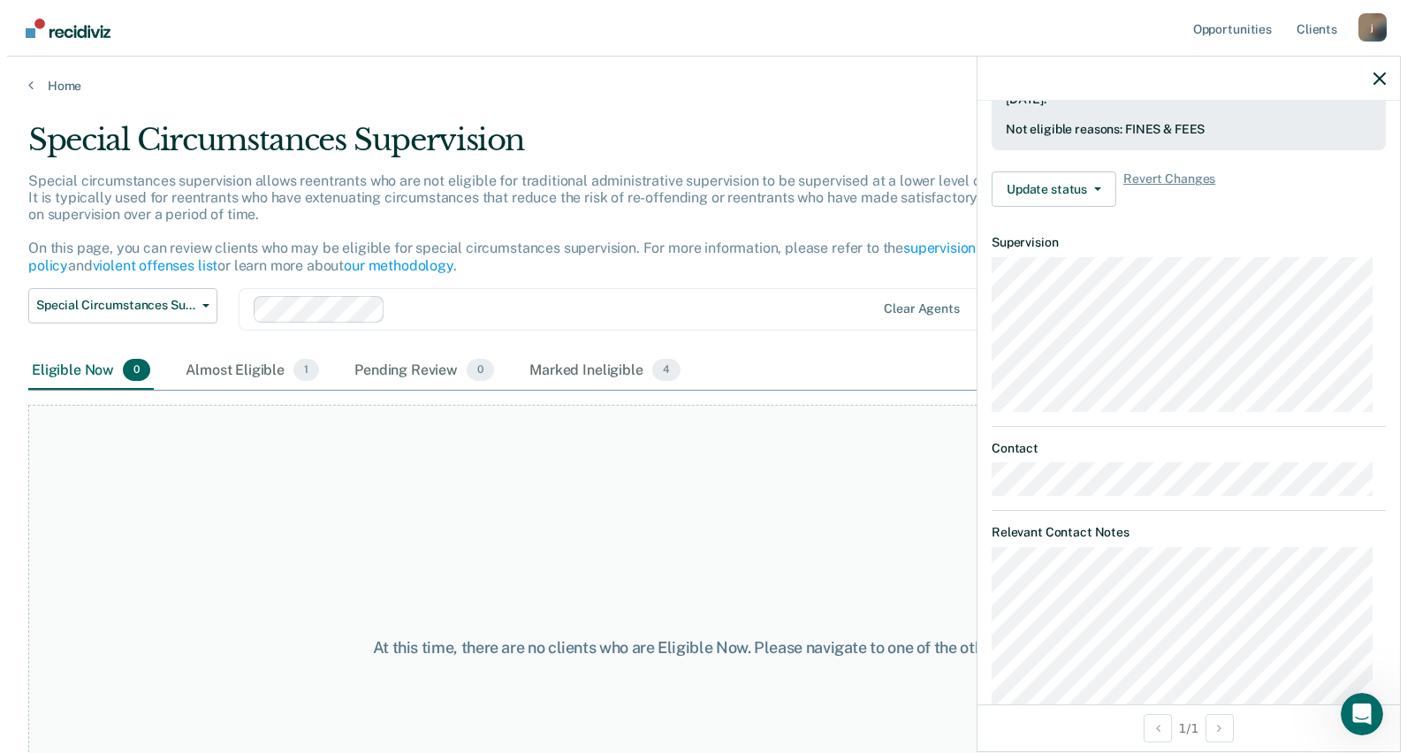
scroll to position [354, 0]
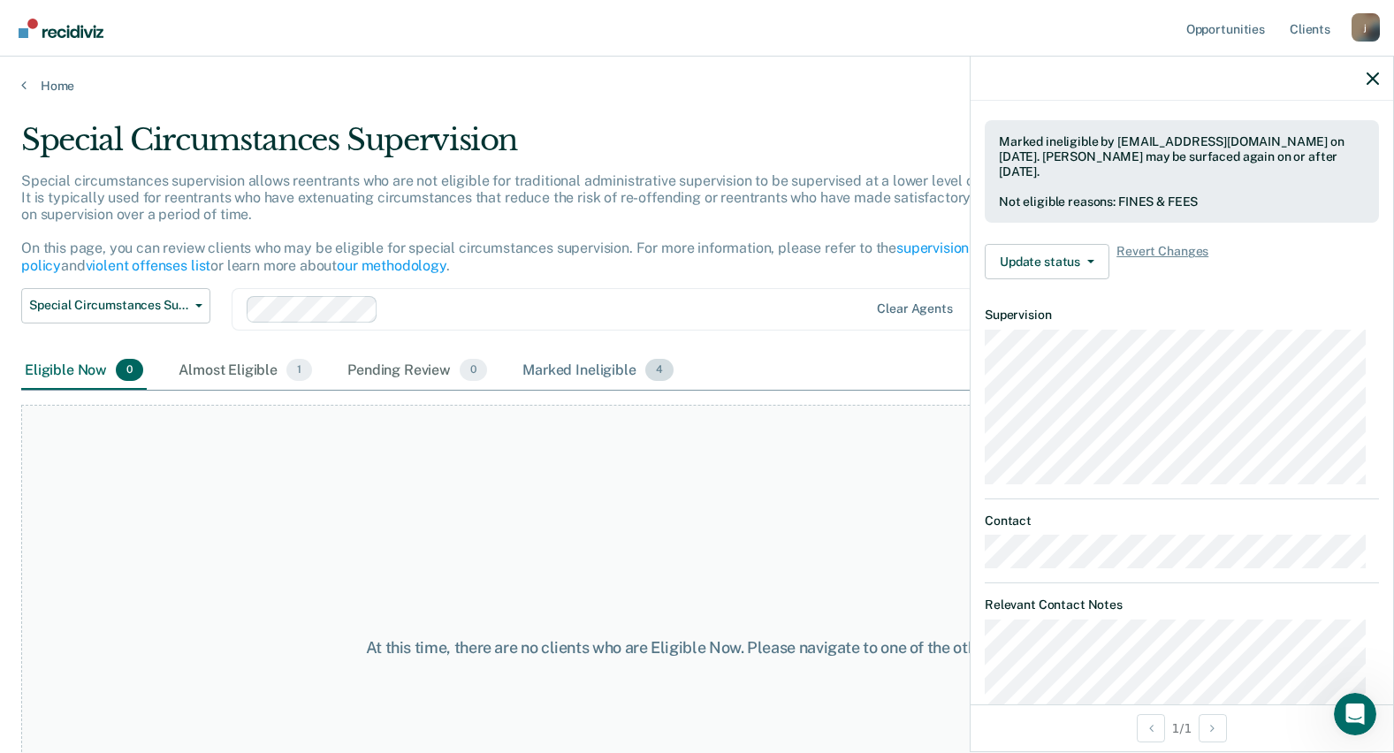
click at [660, 369] on span "4" at bounding box center [659, 370] width 28 height 23
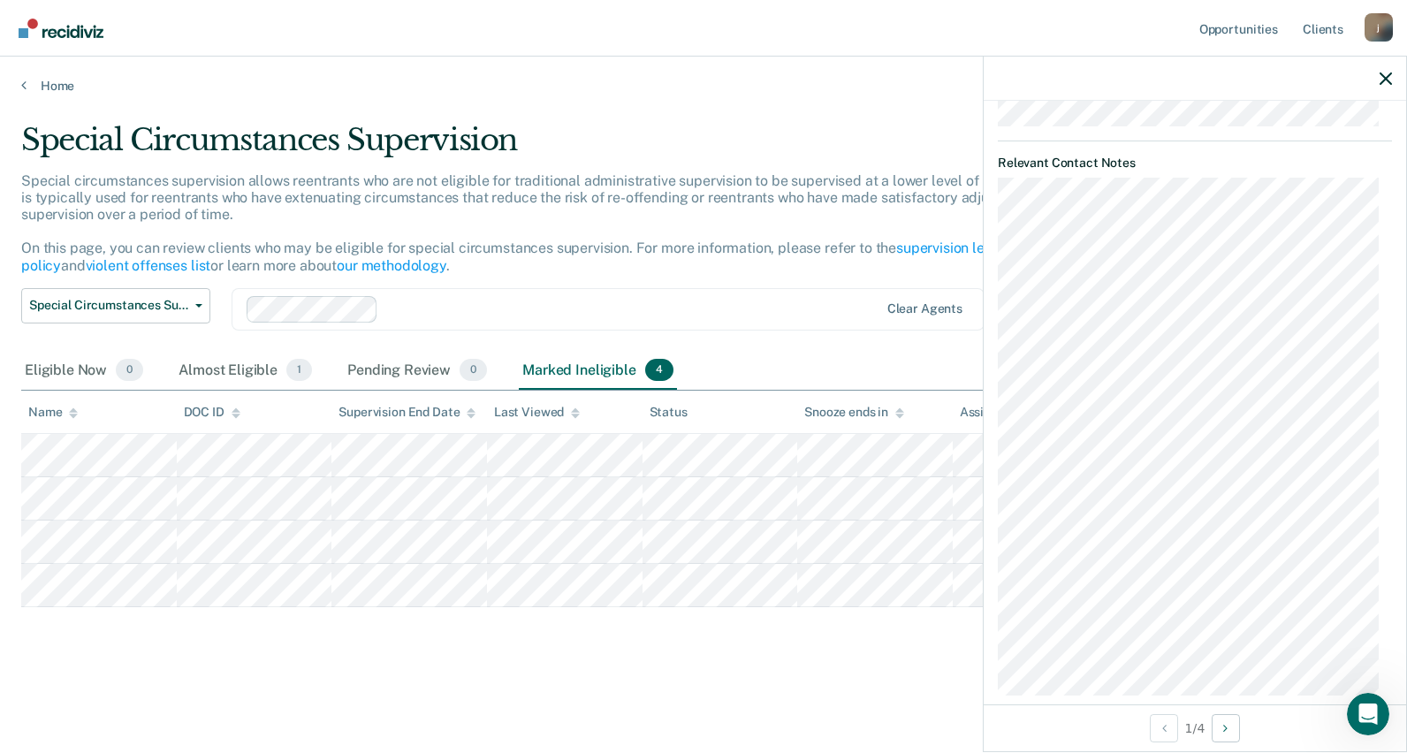
scroll to position [820, 0]
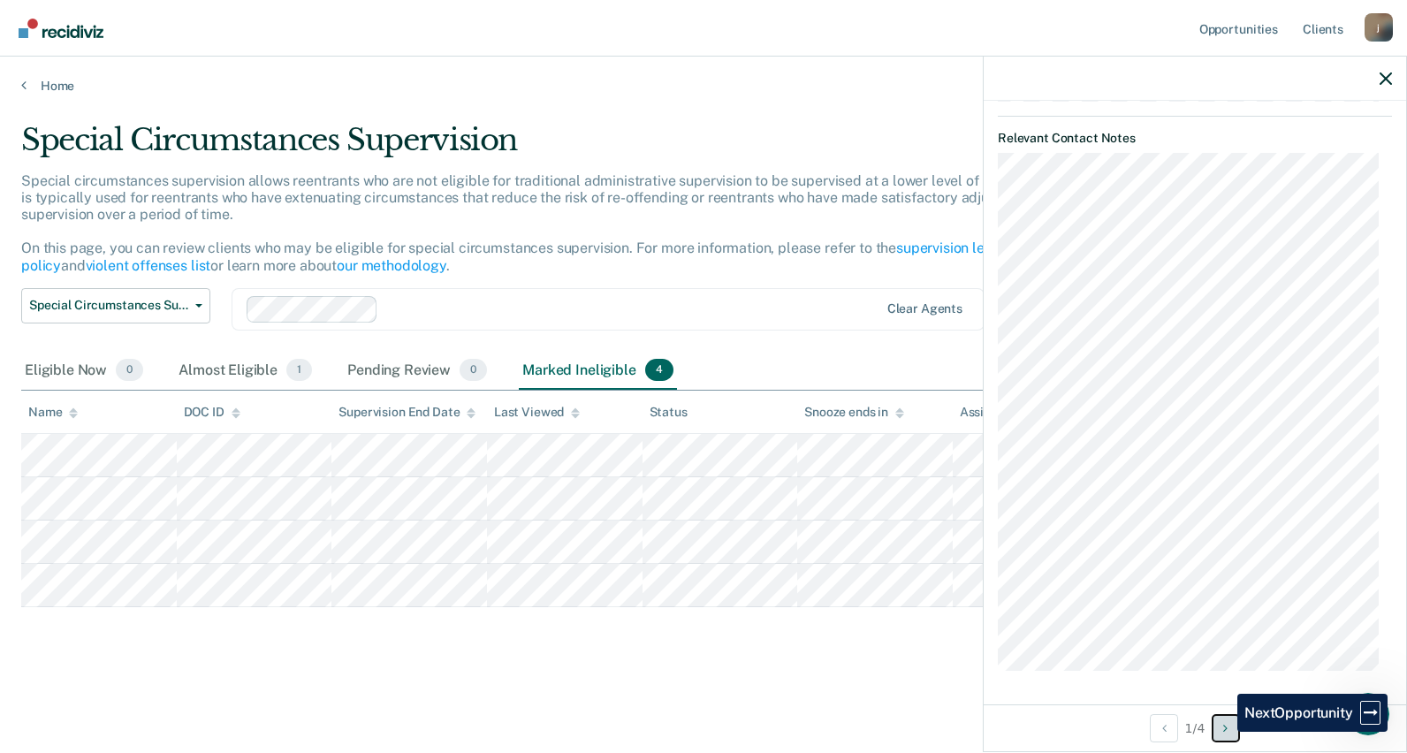
click at [1224, 732] on button "Next Opportunity" at bounding box center [1226, 728] width 28 height 28
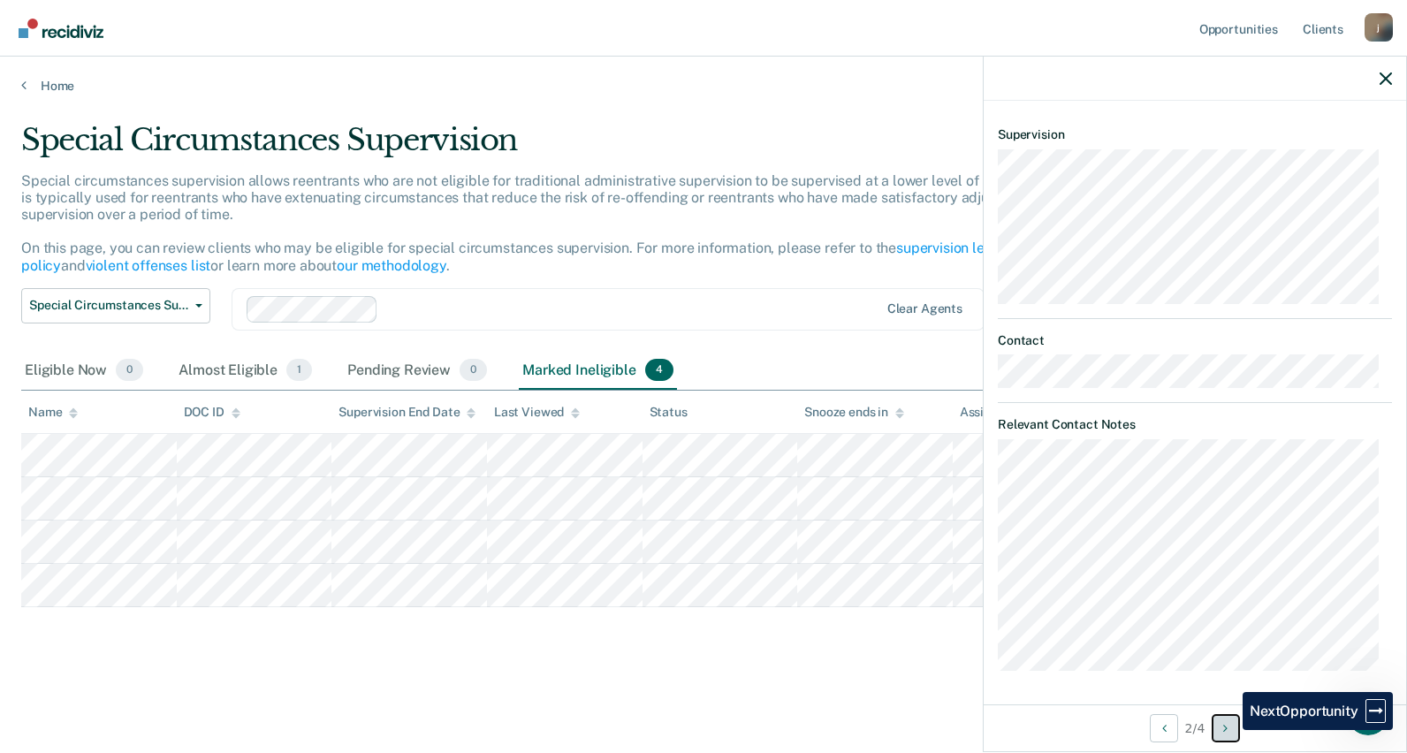
click at [1228, 730] on icon "Next Opportunity" at bounding box center [1225, 728] width 4 height 12
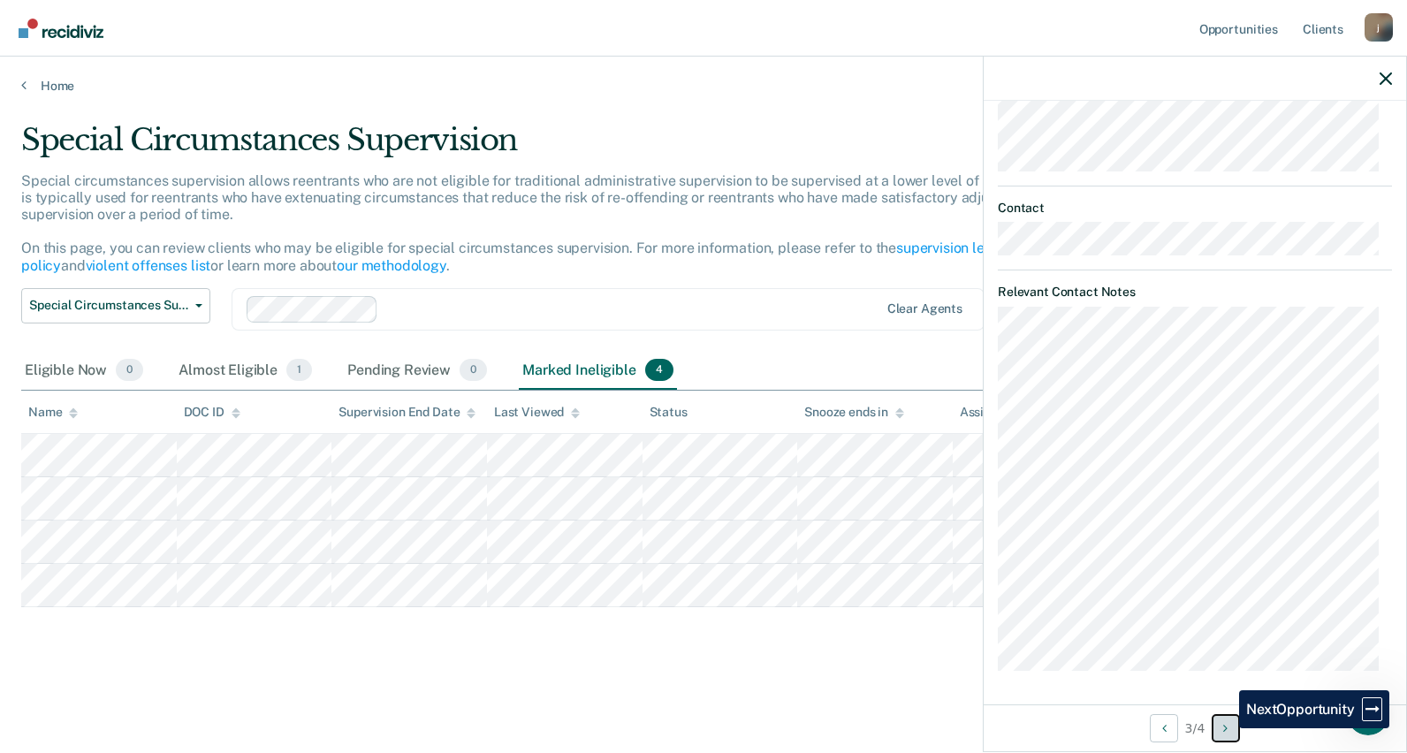
click at [1226, 728] on icon "Next Opportunity" at bounding box center [1225, 728] width 4 height 12
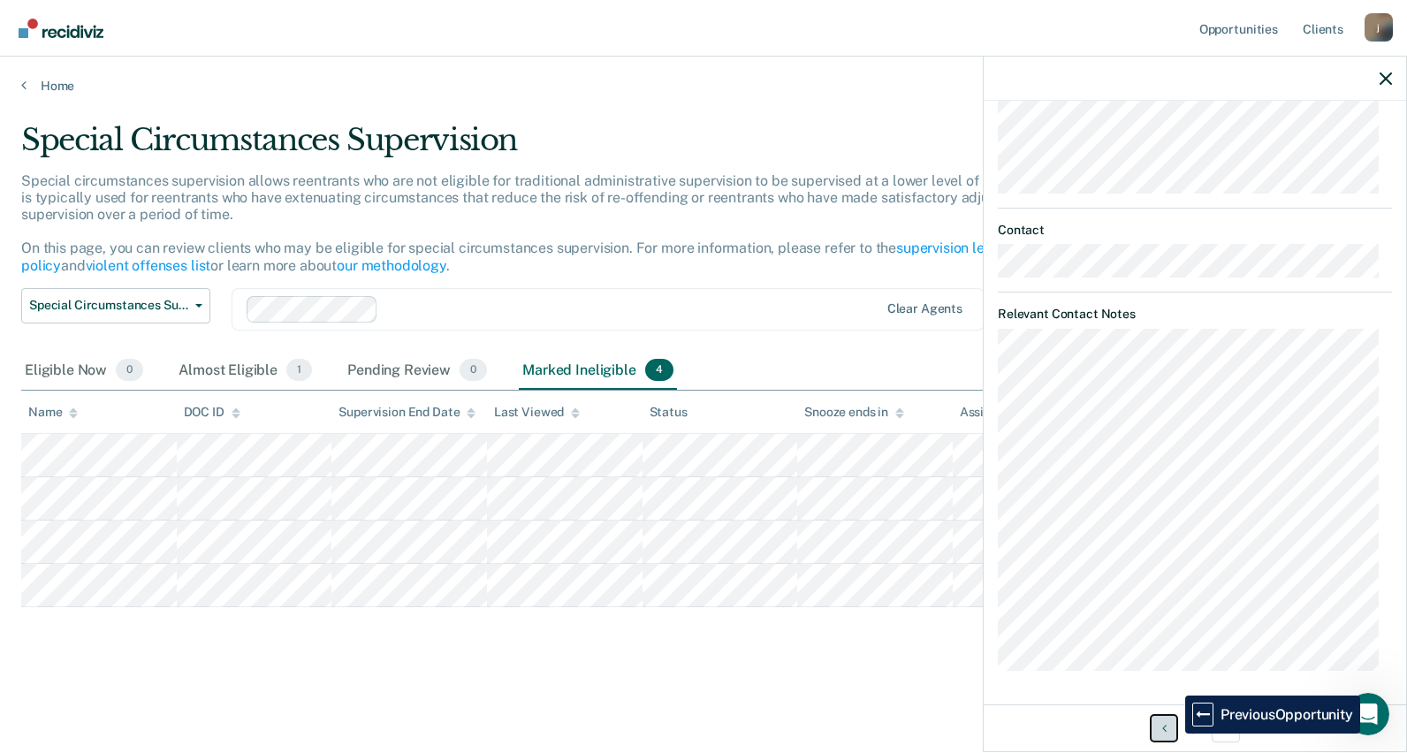
click at [1172, 734] on button "Previous Opportunity" at bounding box center [1164, 728] width 28 height 28
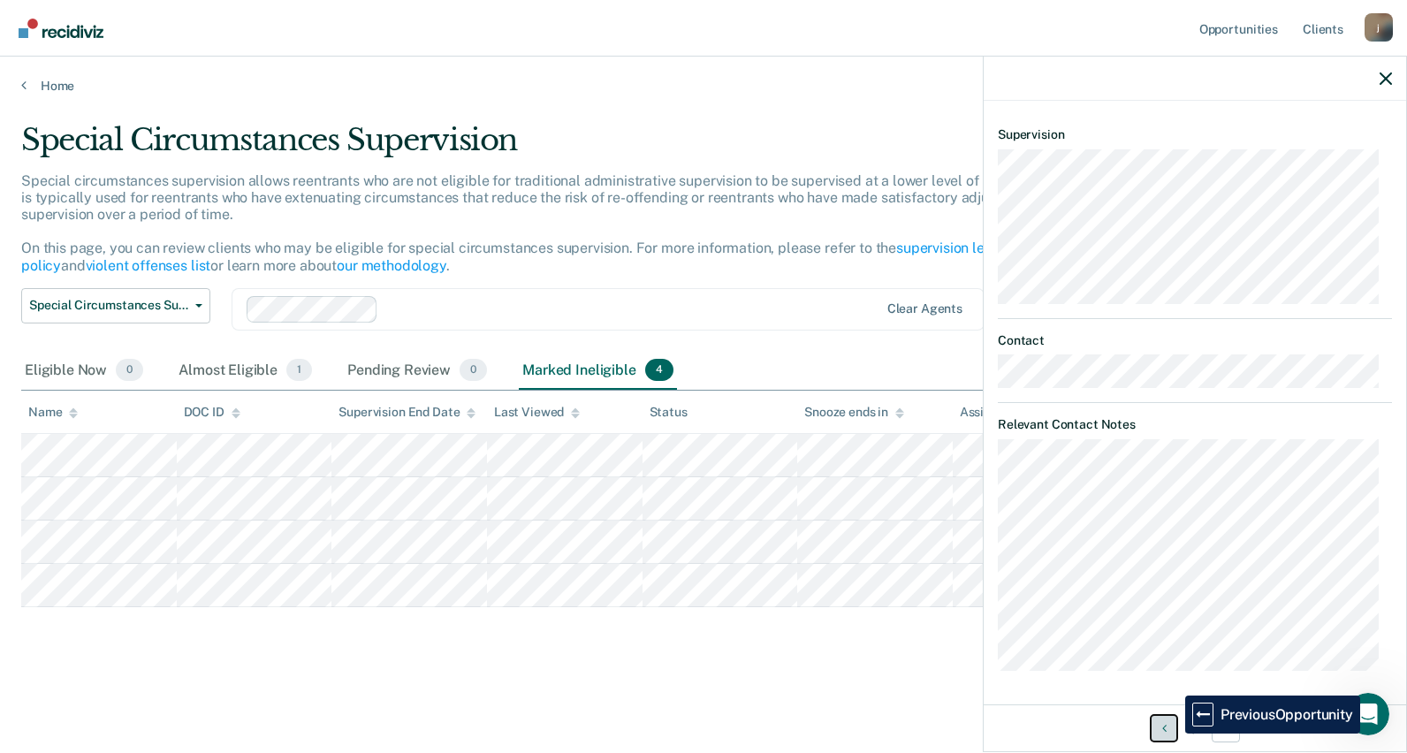
click at [1172, 734] on button "Previous Opportunity" at bounding box center [1164, 728] width 28 height 28
